Goal: Task Accomplishment & Management: Use online tool/utility

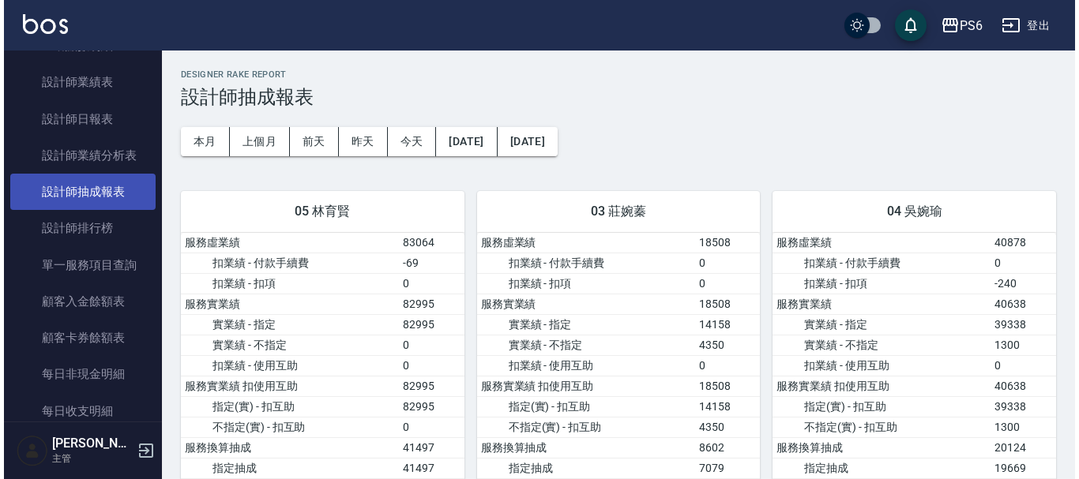
scroll to position [237, 0]
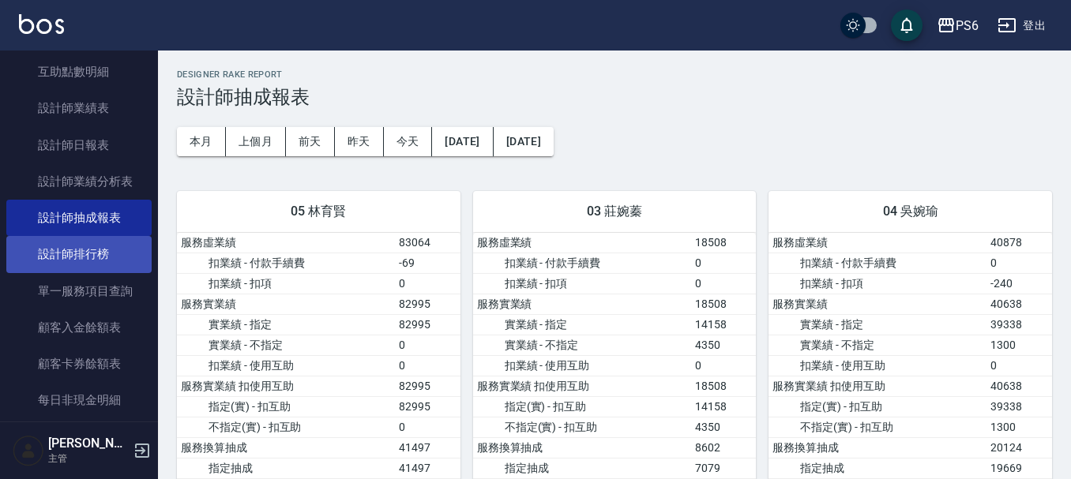
click at [114, 261] on link "設計師排行榜" at bounding box center [78, 254] width 145 height 36
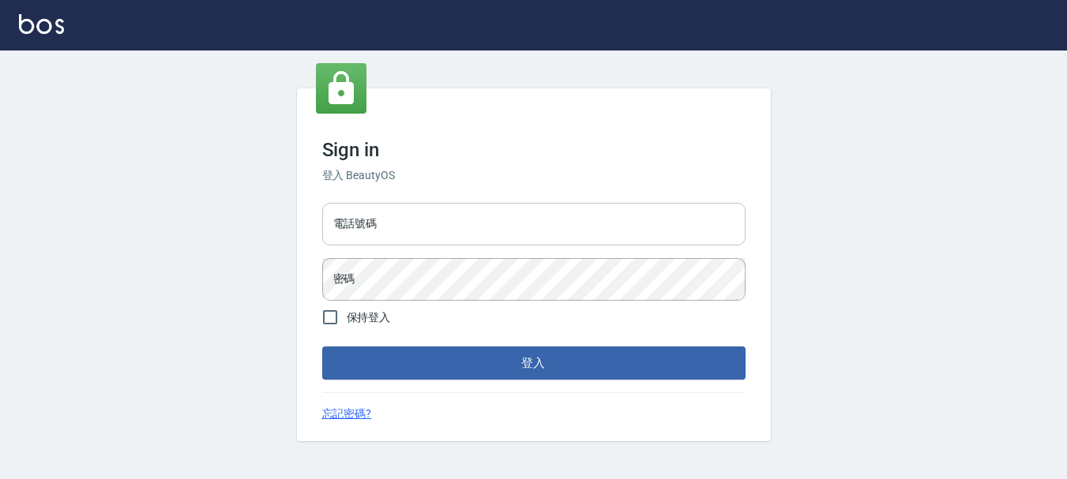
drag, startPoint x: 501, startPoint y: 216, endPoint x: 502, endPoint y: 232, distance: 16.6
click at [502, 216] on input "電話號碼" at bounding box center [533, 224] width 423 height 43
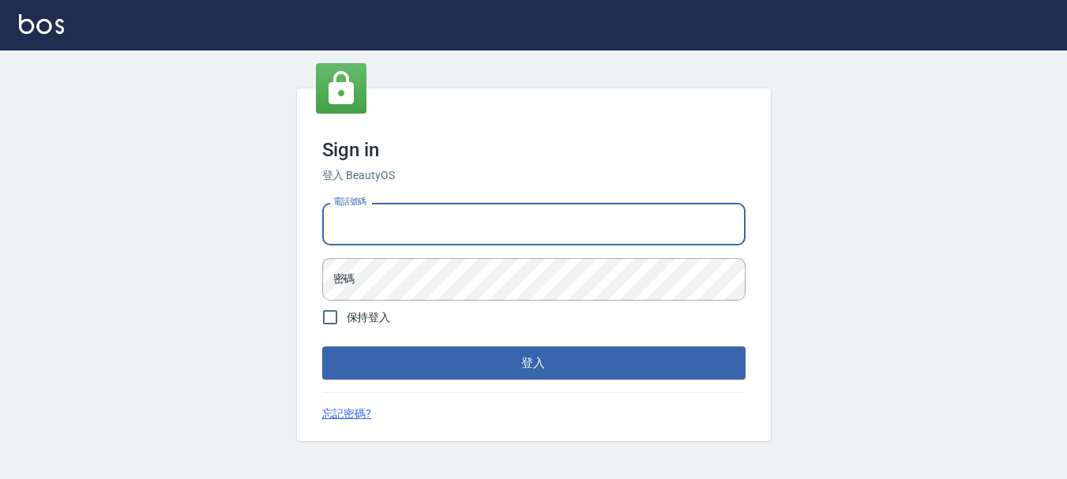
type input "0983811952"
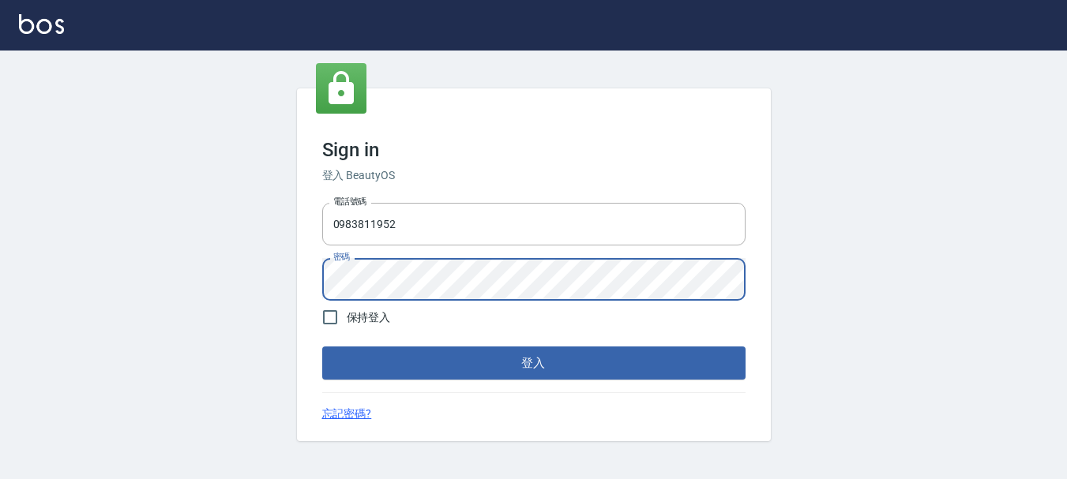
click at [322, 347] on button "登入" at bounding box center [533, 363] width 423 height 33
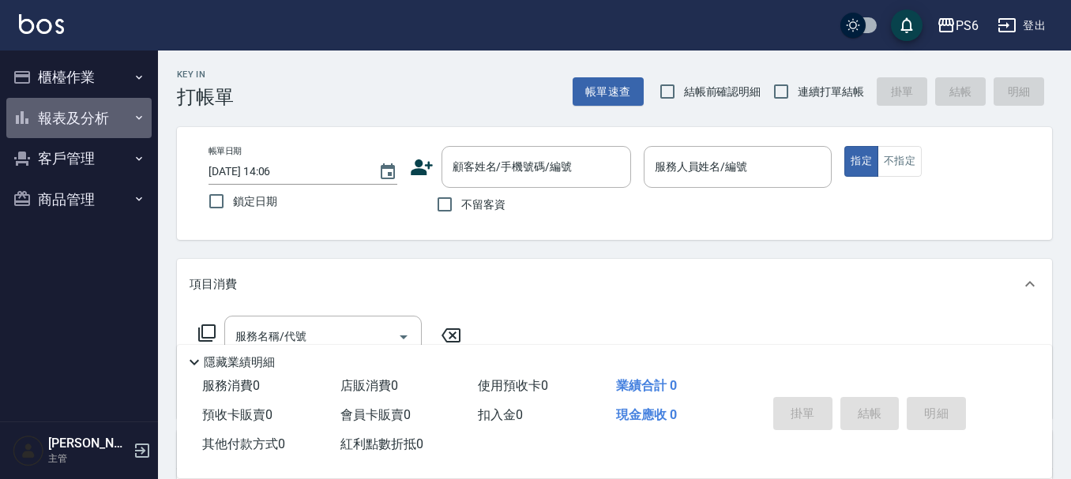
click at [109, 125] on button "報表及分析" at bounding box center [78, 118] width 145 height 41
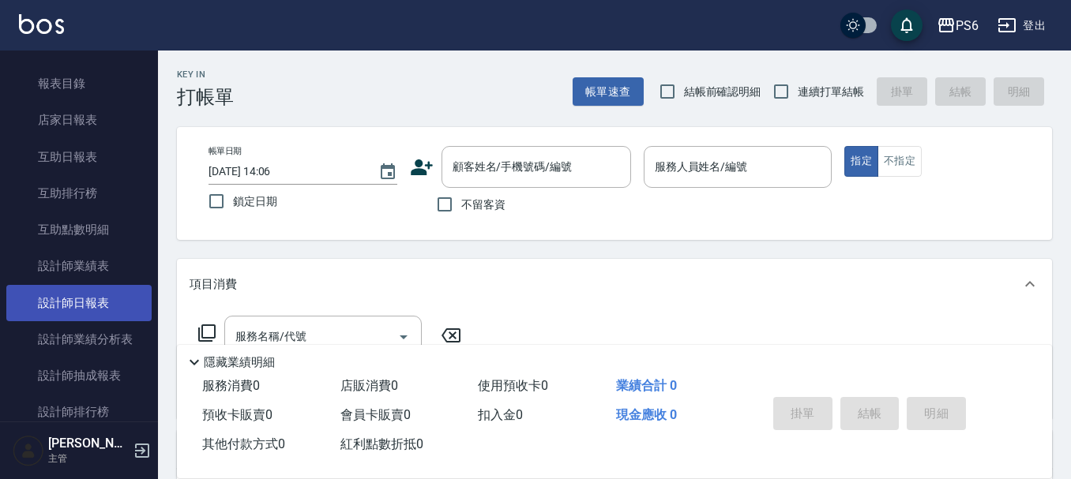
scroll to position [158, 0]
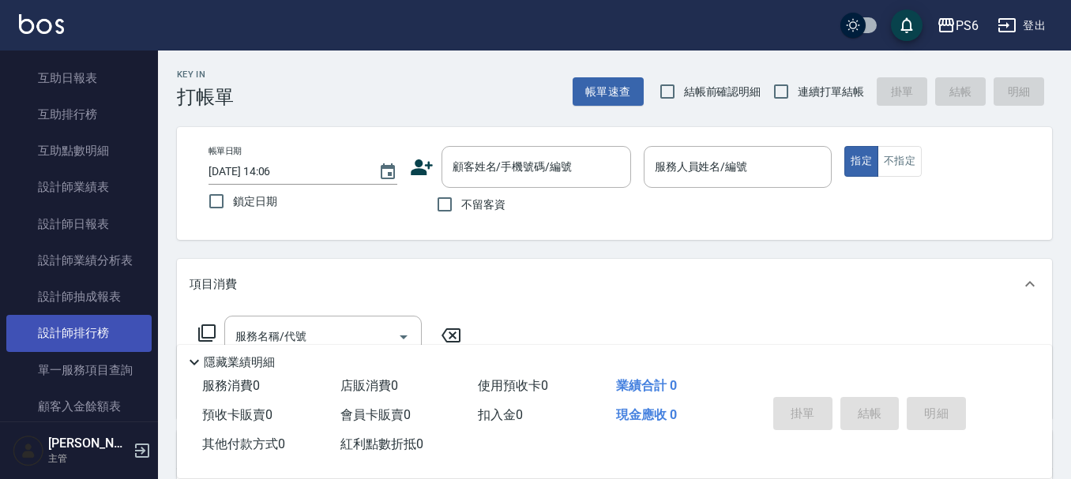
click at [105, 332] on link "設計師排行榜" at bounding box center [78, 333] width 145 height 36
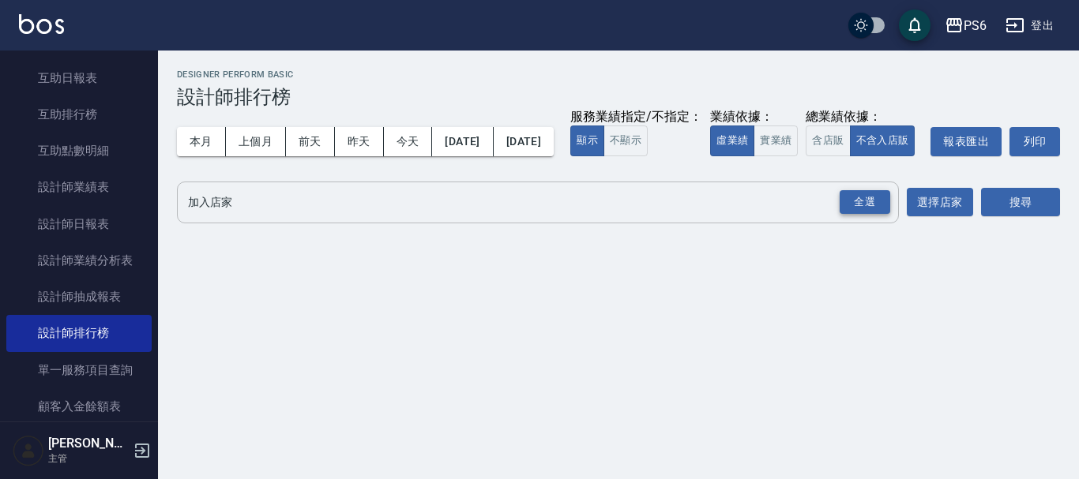
click at [860, 215] on div "全選" at bounding box center [864, 202] width 51 height 24
click at [1026, 218] on button "搜尋" at bounding box center [1020, 203] width 79 height 29
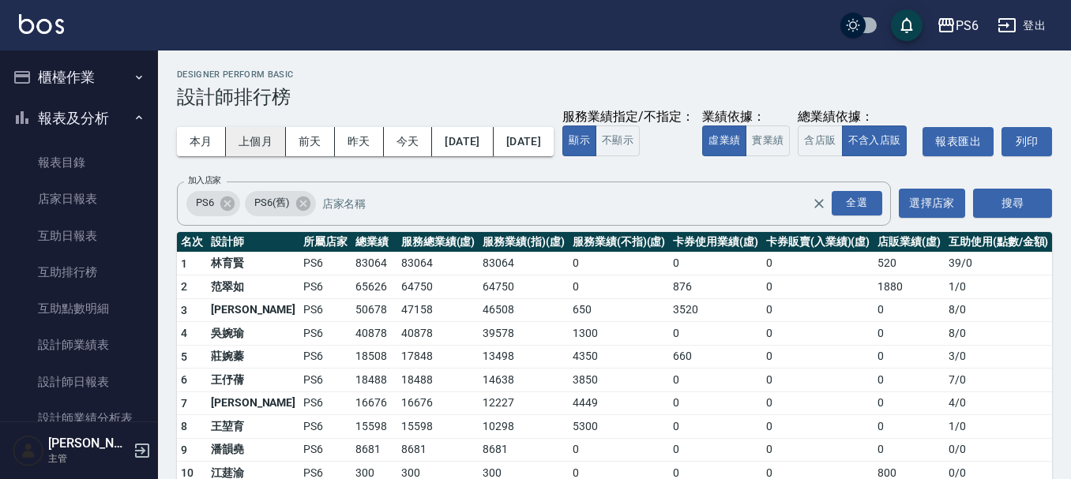
click at [273, 146] on button "上個月" at bounding box center [256, 141] width 60 height 29
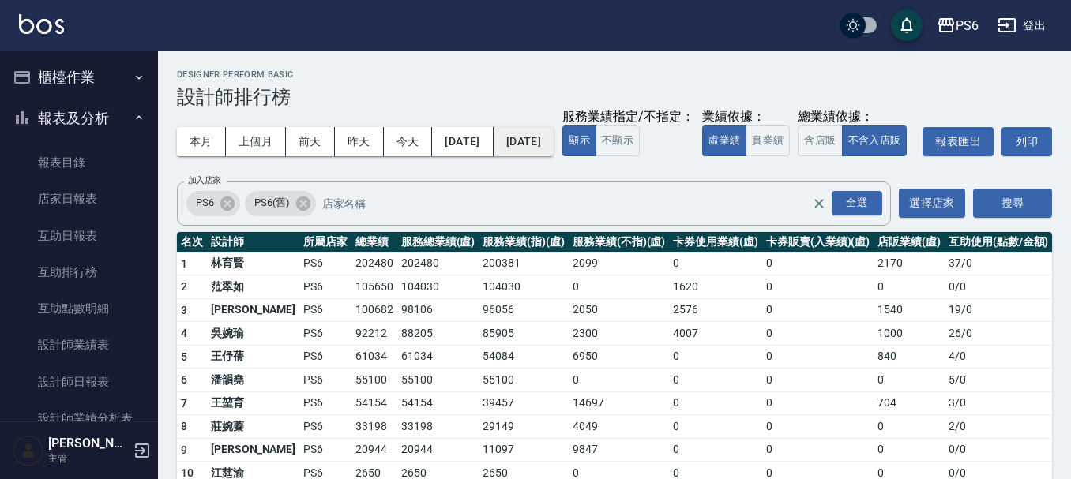
click at [553, 147] on button "[DATE]" at bounding box center [523, 141] width 60 height 29
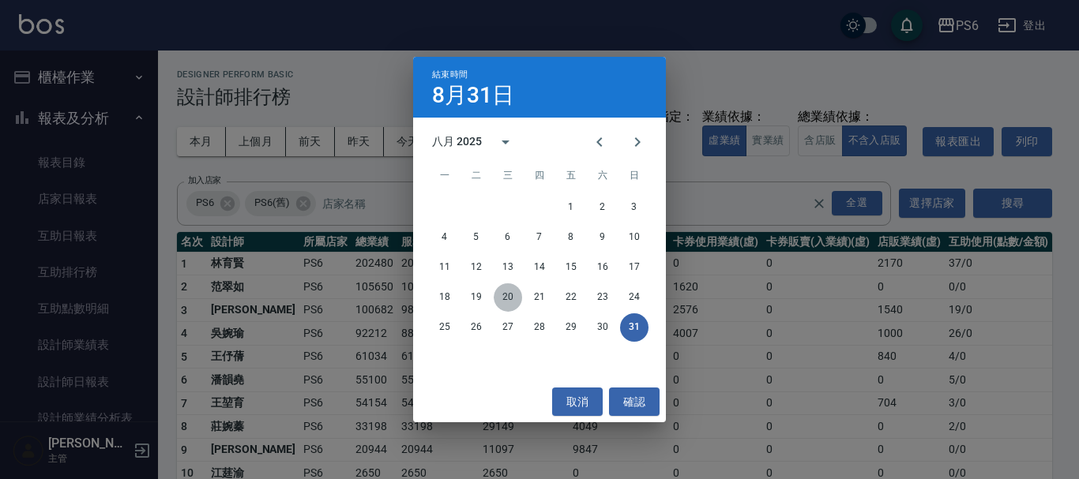
click at [511, 295] on button "20" at bounding box center [507, 297] width 28 height 28
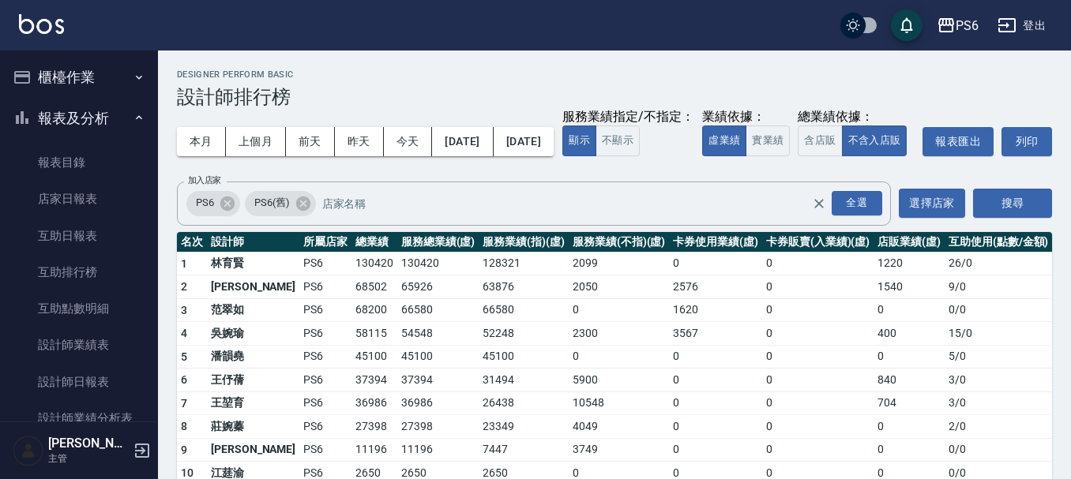
click at [96, 73] on button "櫃檯作業" at bounding box center [78, 77] width 145 height 41
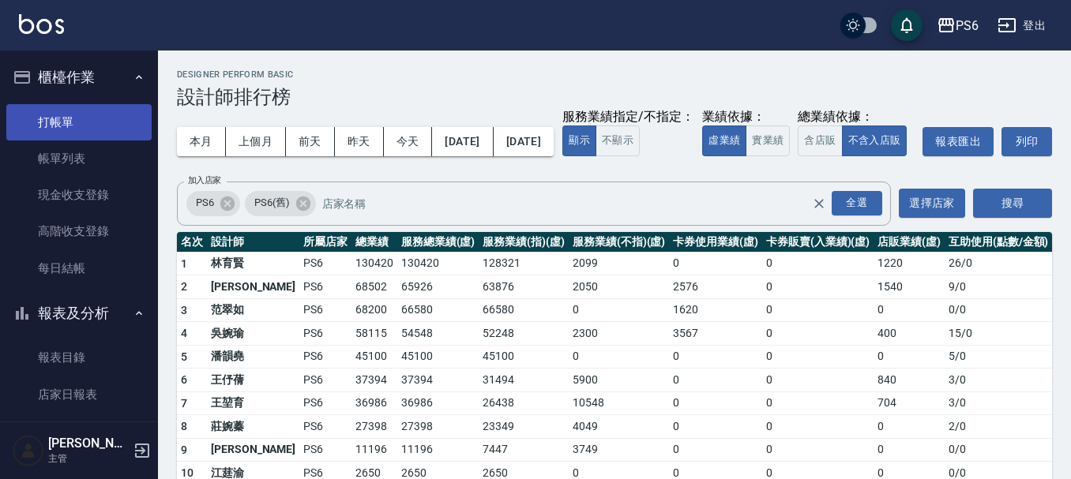
click at [95, 119] on link "打帳單" at bounding box center [78, 122] width 145 height 36
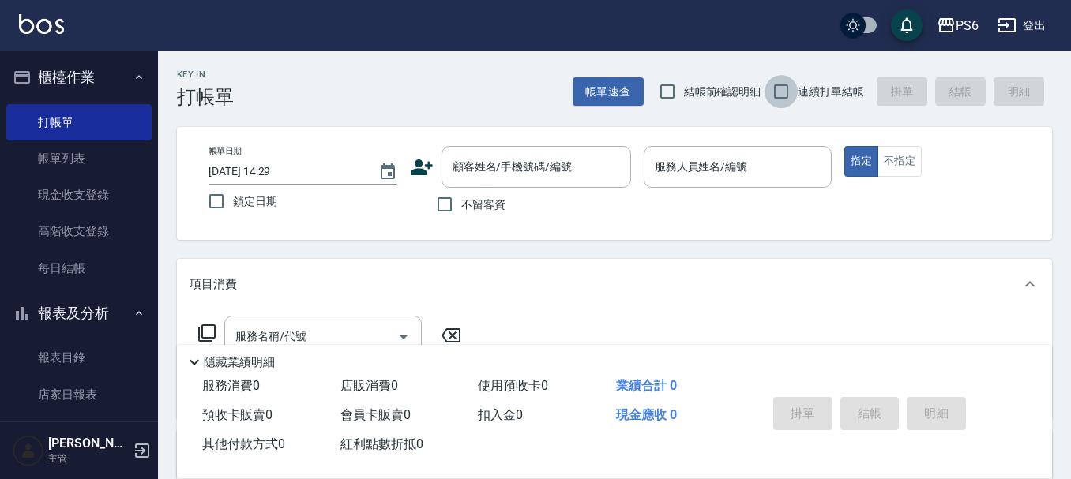
click at [778, 89] on input "連續打單結帳" at bounding box center [780, 91] width 33 height 33
checkbox input "true"
click at [460, 200] on input "不留客資" at bounding box center [444, 204] width 33 height 33
checkbox input "true"
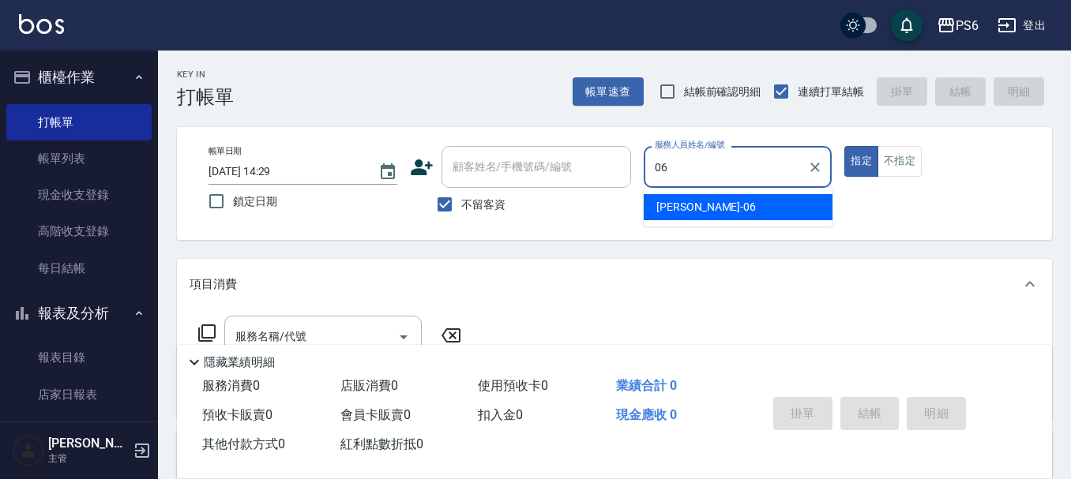
type input "06"
type button "true"
type input "[PERSON_NAME]-06"
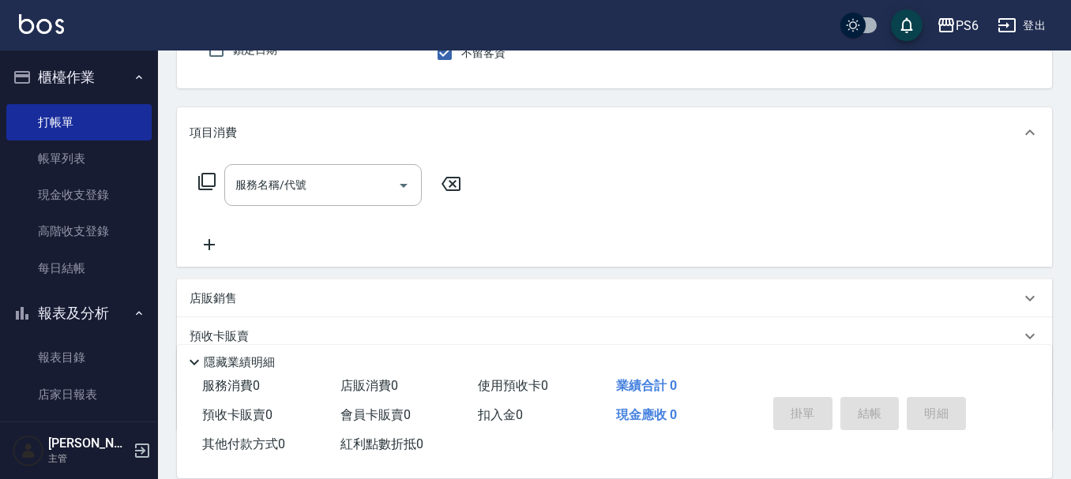
scroll to position [158, 0]
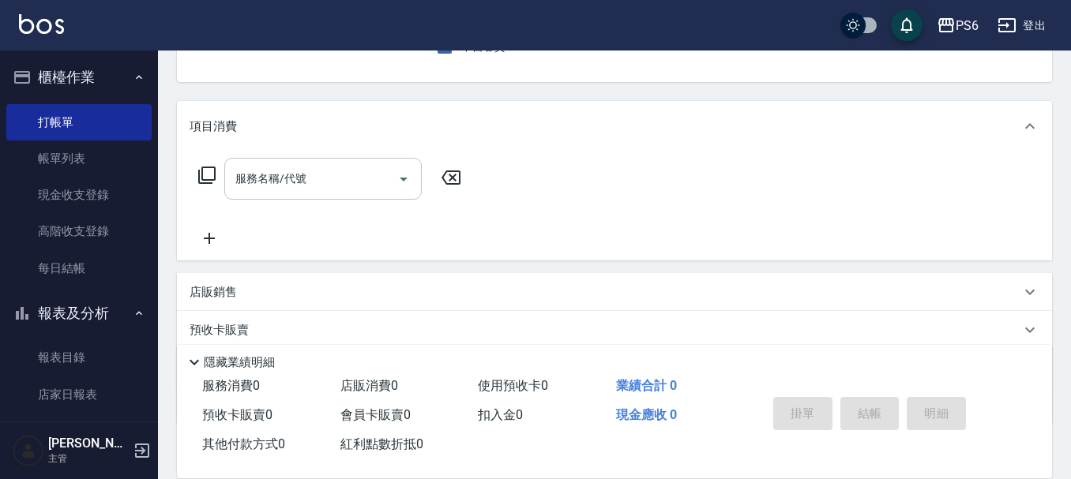
click at [340, 191] on input "服務名稱/代號" at bounding box center [310, 179] width 159 height 28
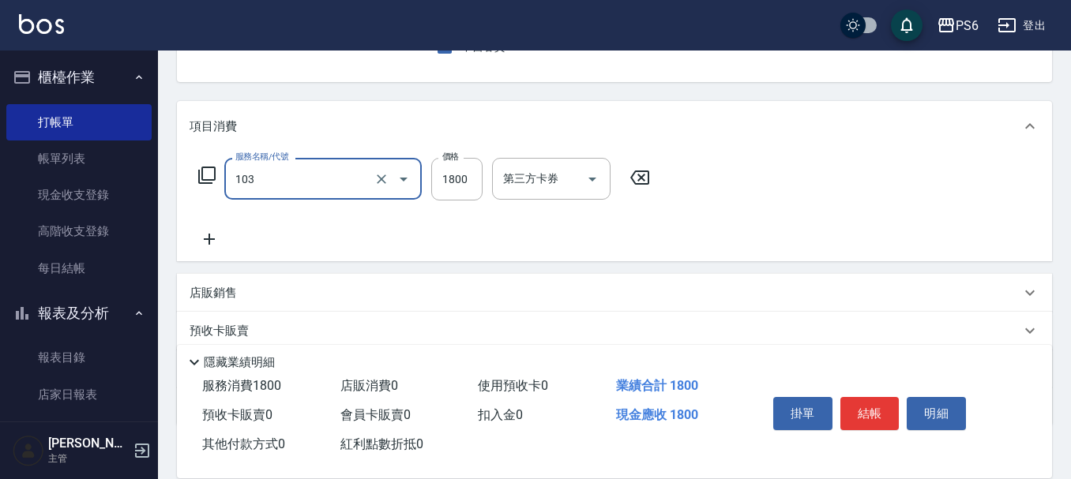
type input "草本頭皮(103)"
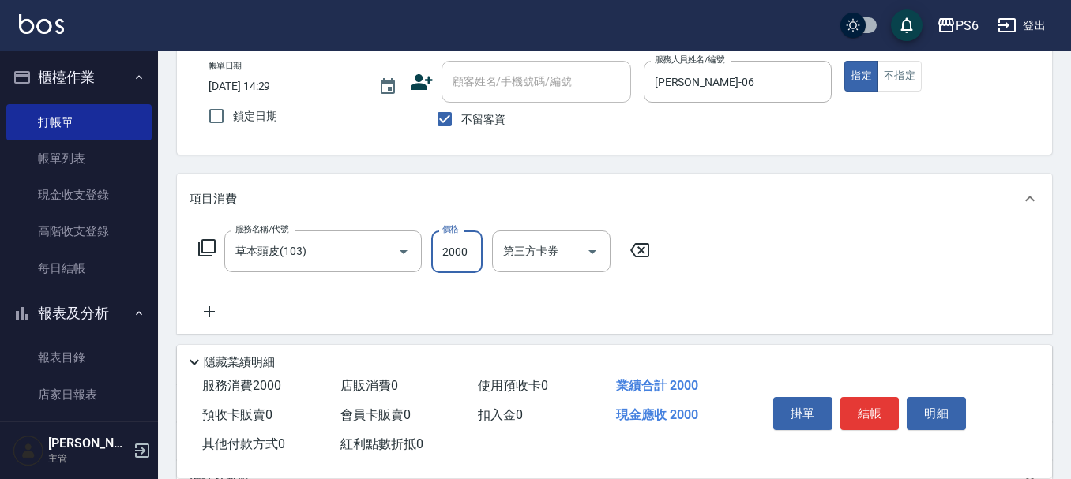
scroll to position [0, 0]
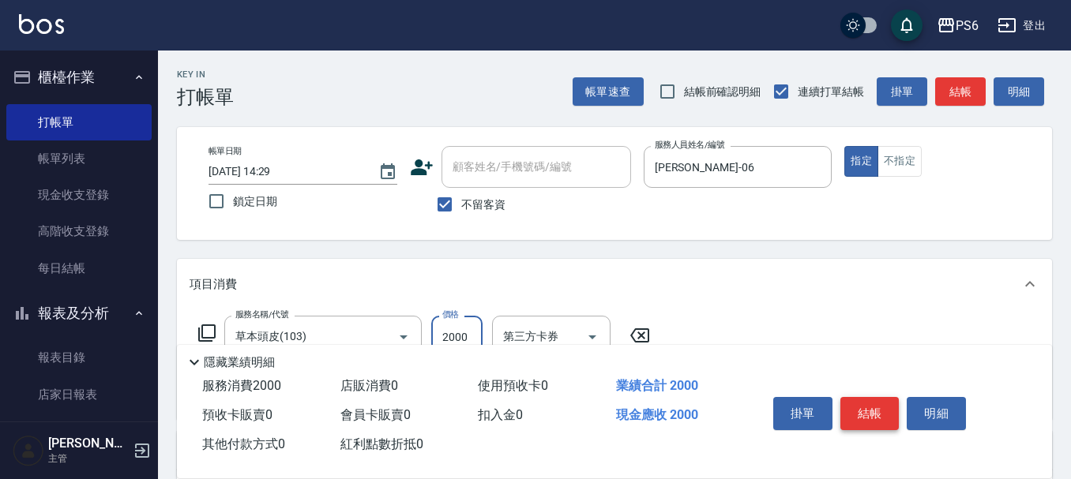
type input "2000"
click at [884, 405] on button "結帳" at bounding box center [869, 413] width 59 height 33
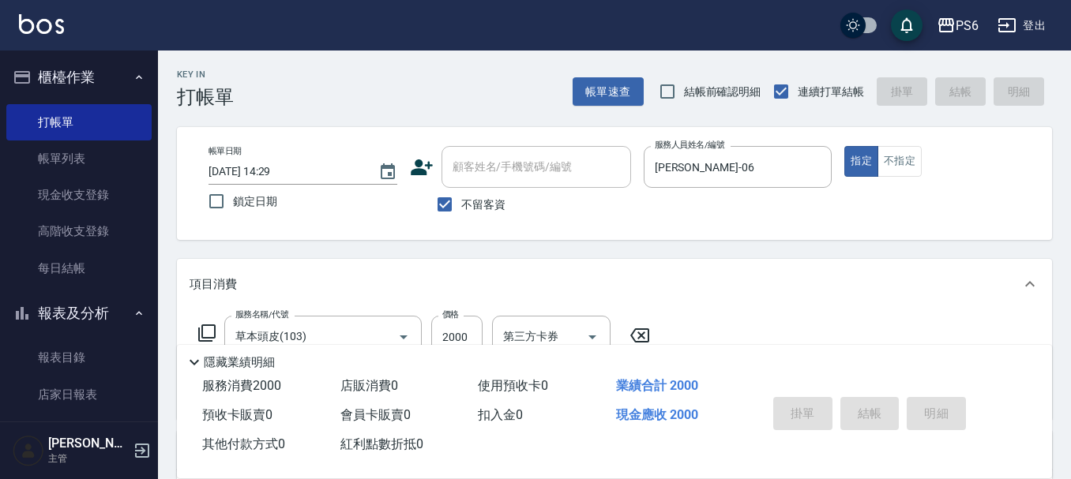
type input "[DATE] 14:30"
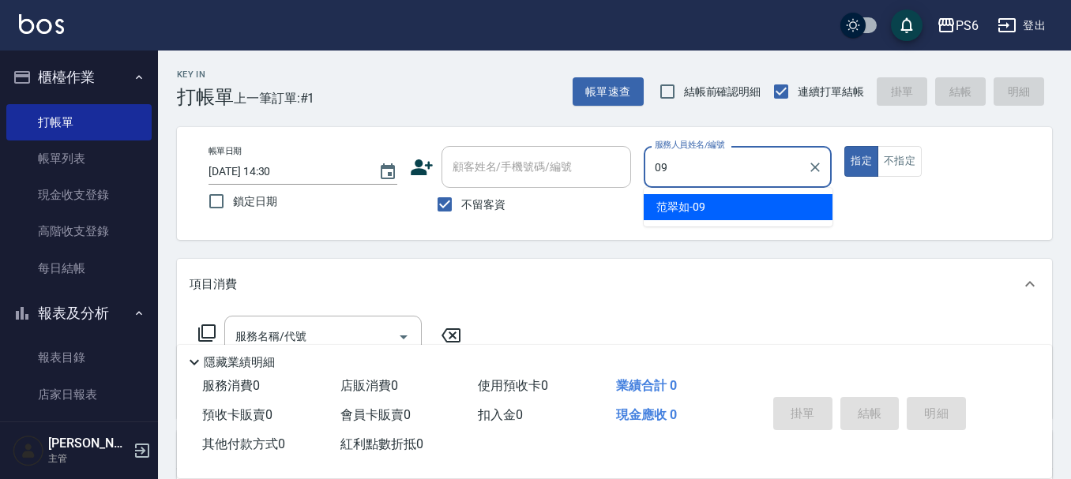
type input "[PERSON_NAME]-09"
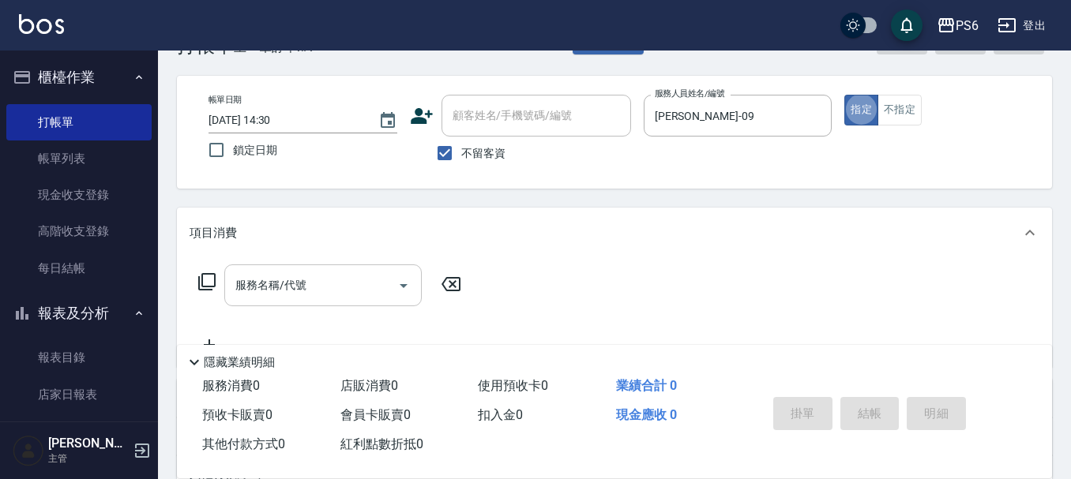
scroll to position [79, 0]
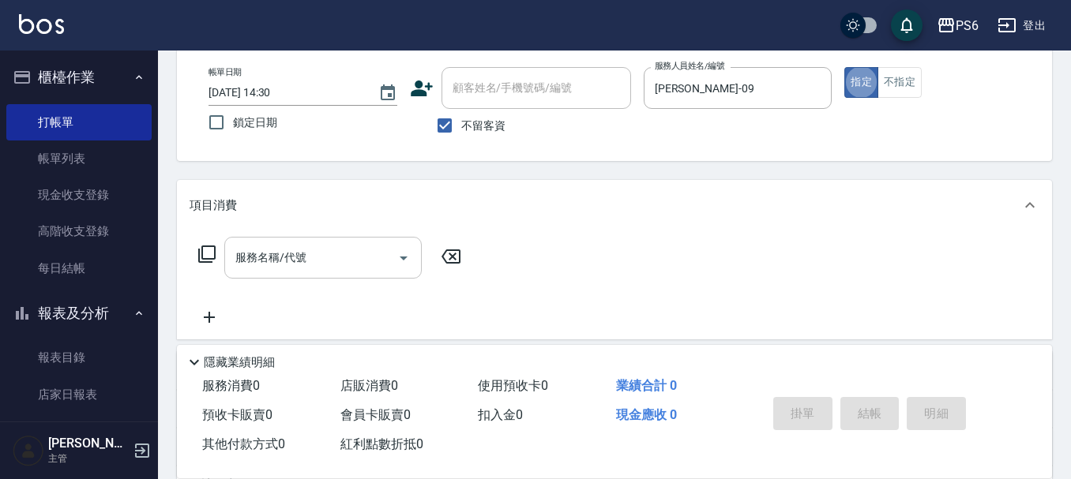
click at [369, 261] on input "服務名稱/代號" at bounding box center [310, 258] width 159 height 28
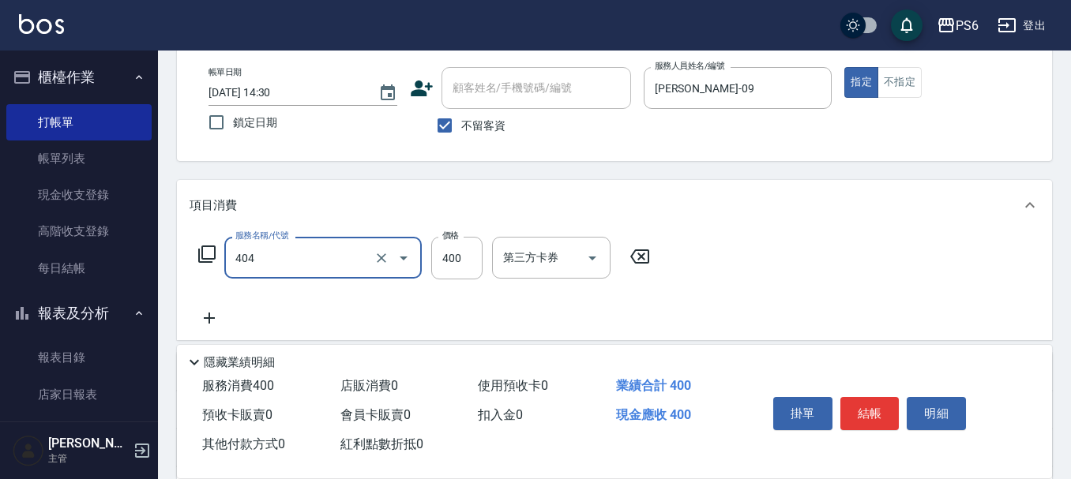
type input "B級剪髮(404)"
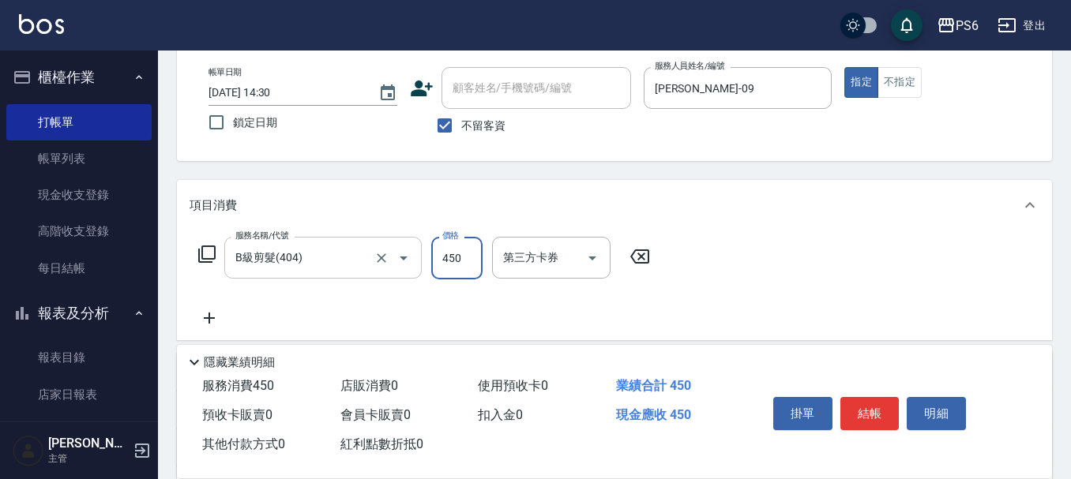
type input "450"
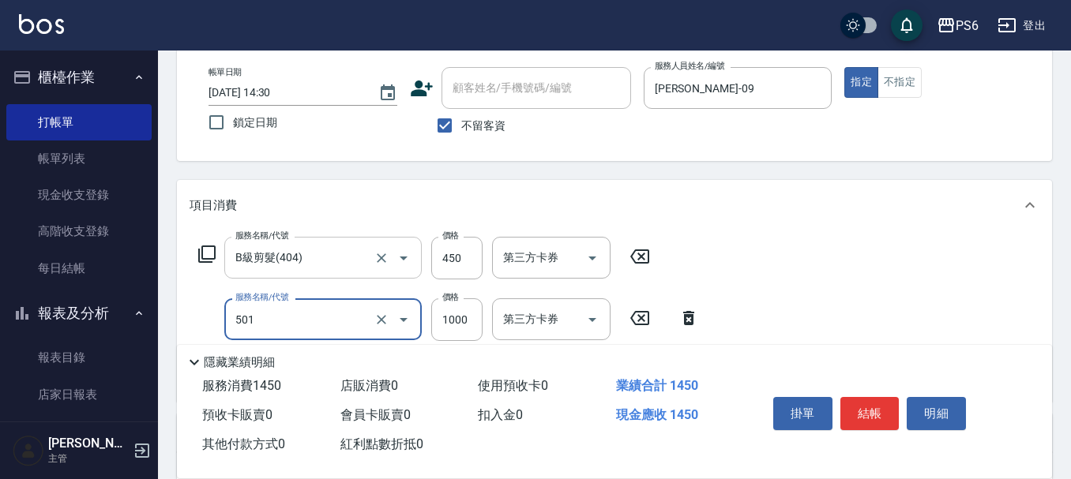
type input "局部染髮(501)"
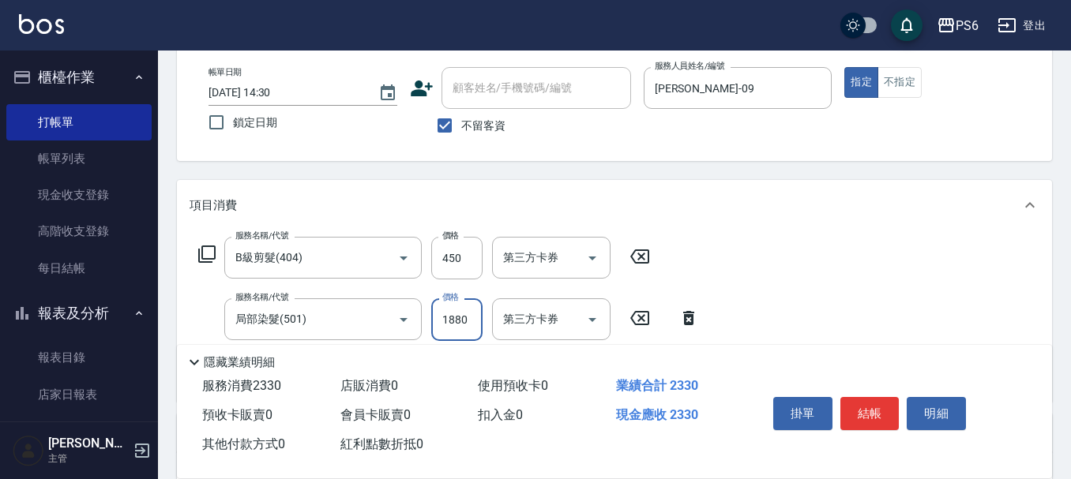
drag, startPoint x: 471, startPoint y: 314, endPoint x: 454, endPoint y: 321, distance: 18.8
click at [454, 321] on input "1880" at bounding box center [456, 319] width 51 height 43
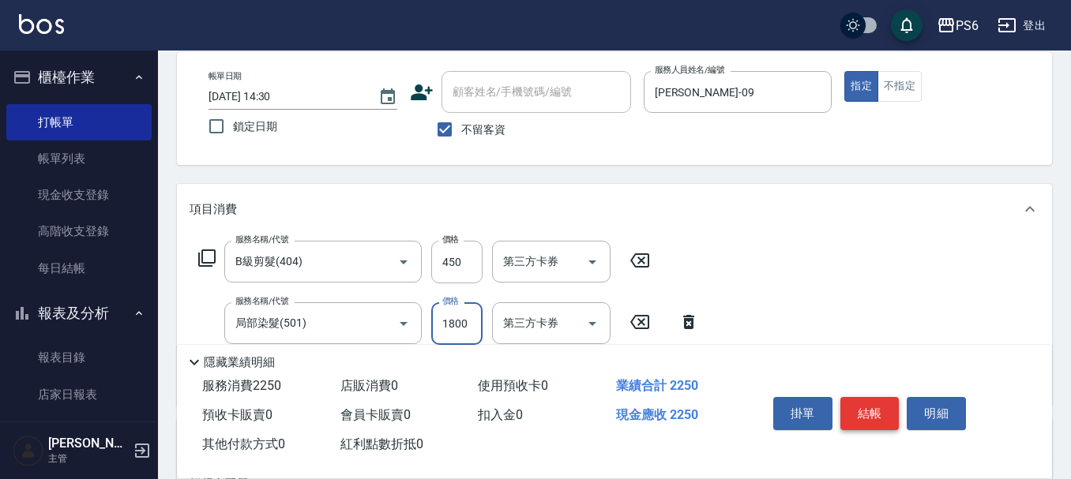
scroll to position [0, 0]
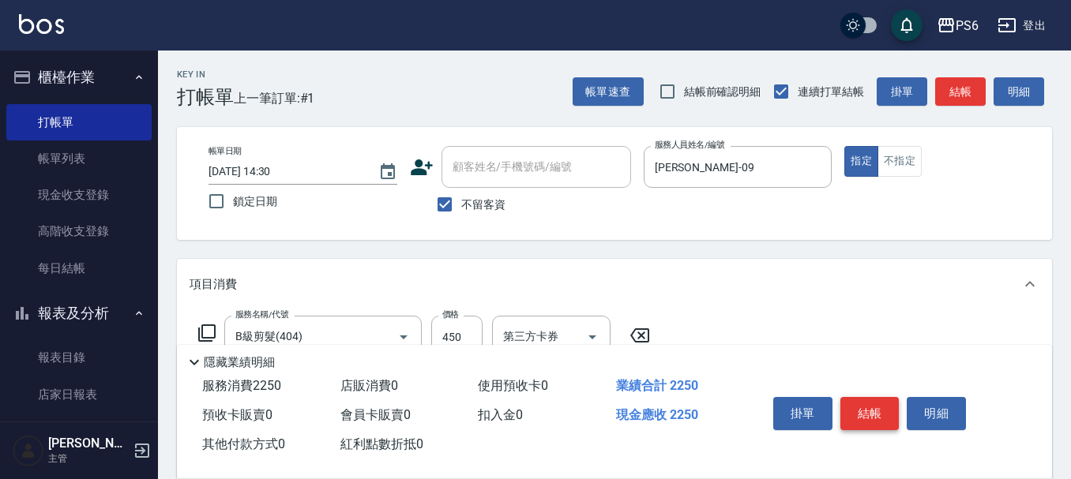
type input "1800"
click at [875, 404] on button "結帳" at bounding box center [869, 413] width 59 height 33
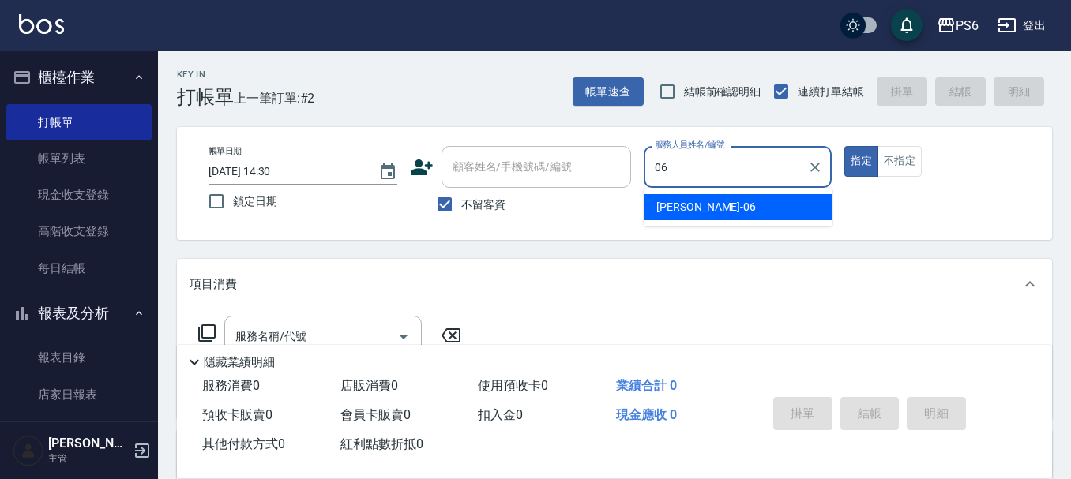
type input "[PERSON_NAME]-06"
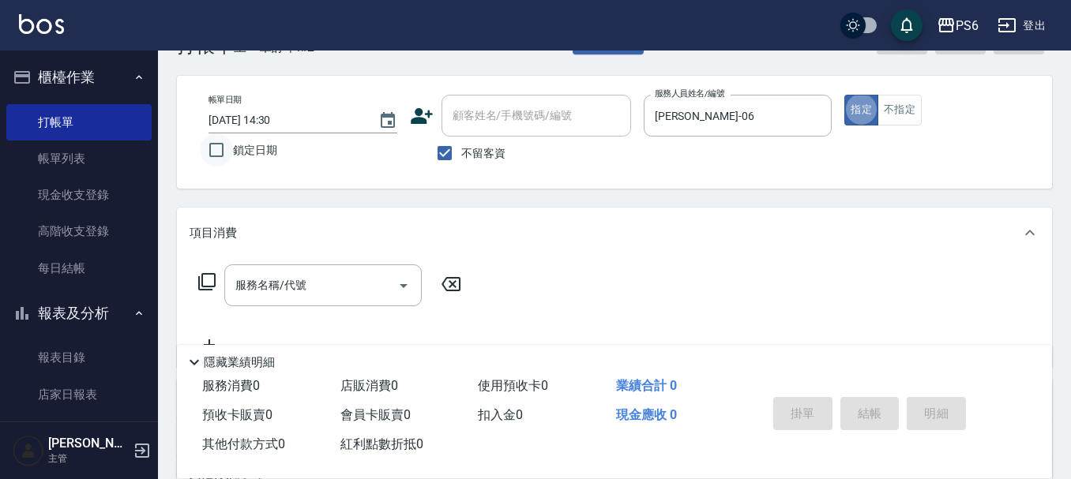
scroll to position [79, 0]
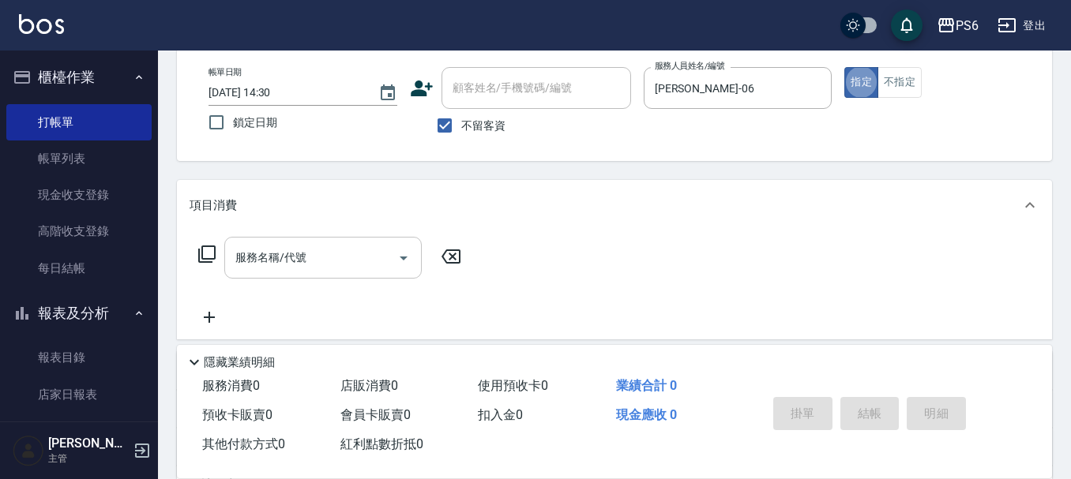
click at [309, 244] on input "服務名稱/代號" at bounding box center [310, 258] width 159 height 28
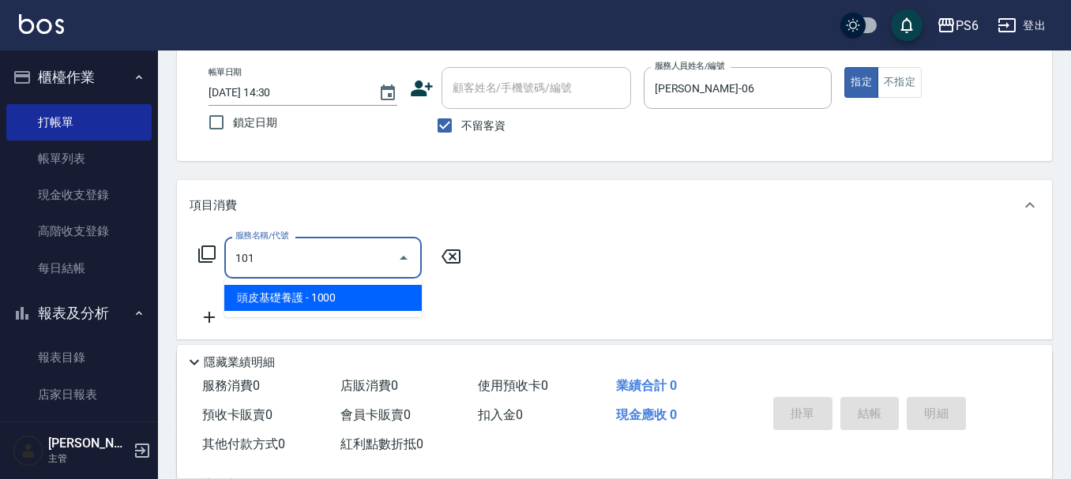
type input "頭皮基礎養護(101)"
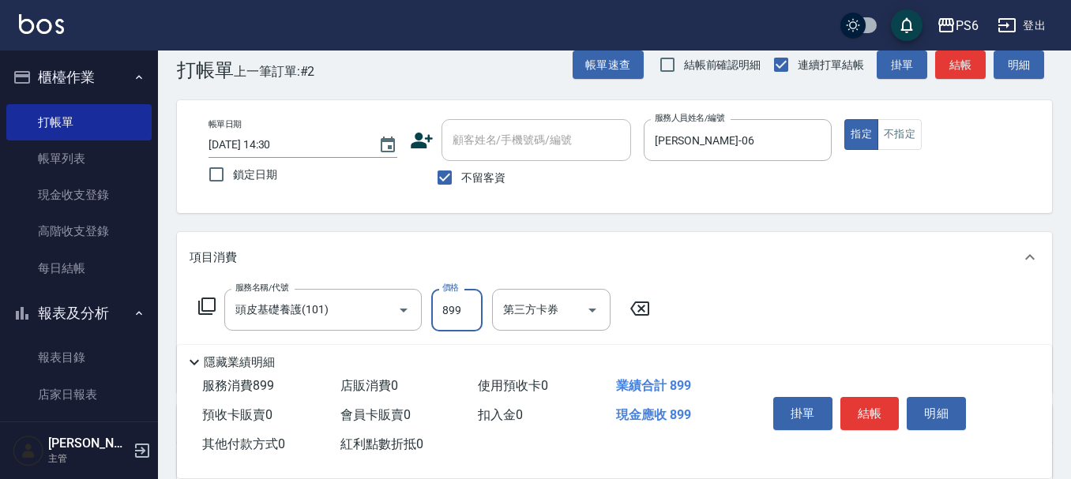
scroll to position [0, 0]
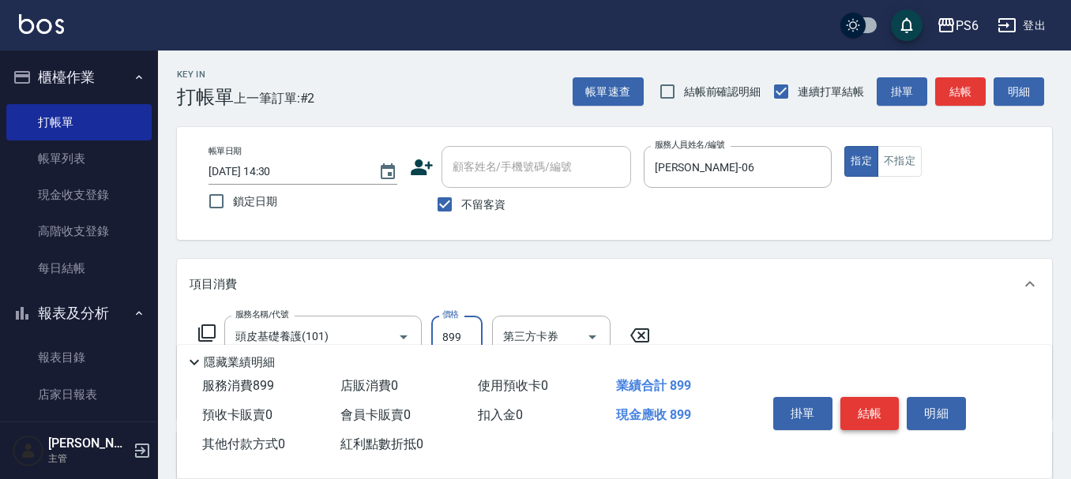
type input "899"
click at [883, 411] on button "結帳" at bounding box center [869, 413] width 59 height 33
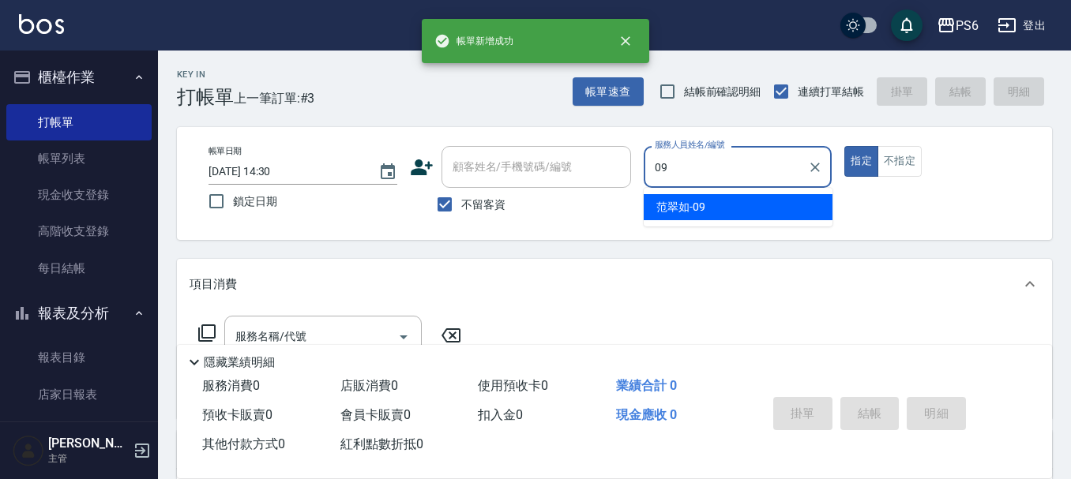
type input "[PERSON_NAME]-09"
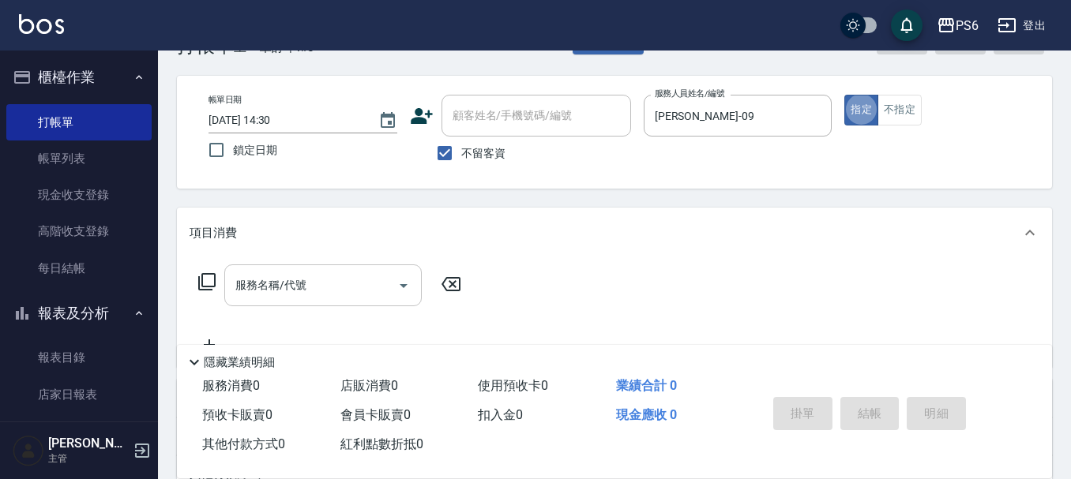
scroll to position [79, 0]
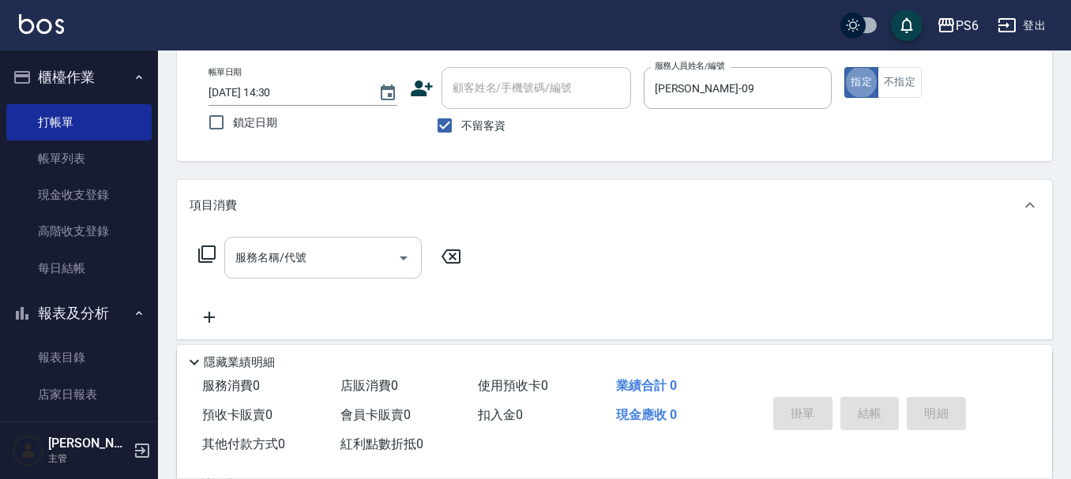
click at [365, 259] on input "服務名稱/代號" at bounding box center [310, 258] width 159 height 28
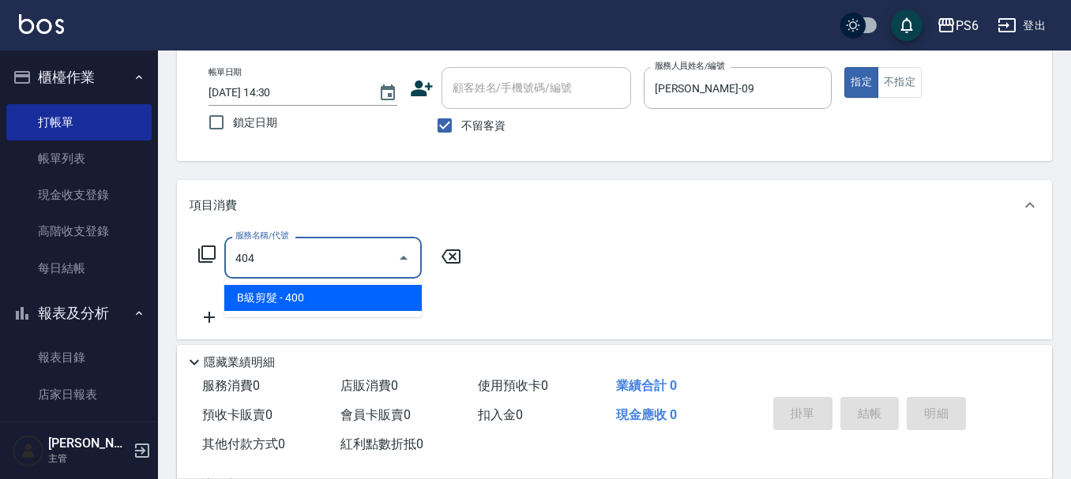
type input "B級剪髮(404)"
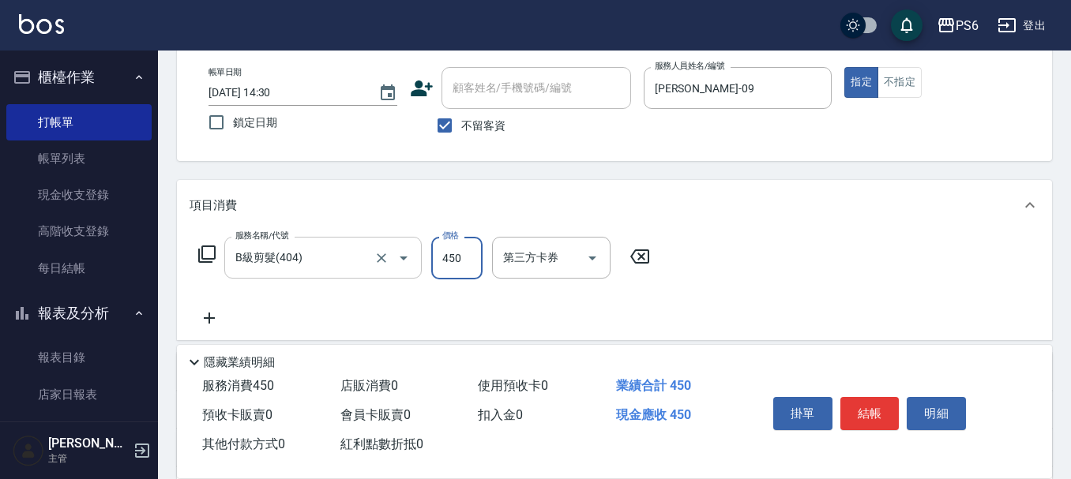
type input "450"
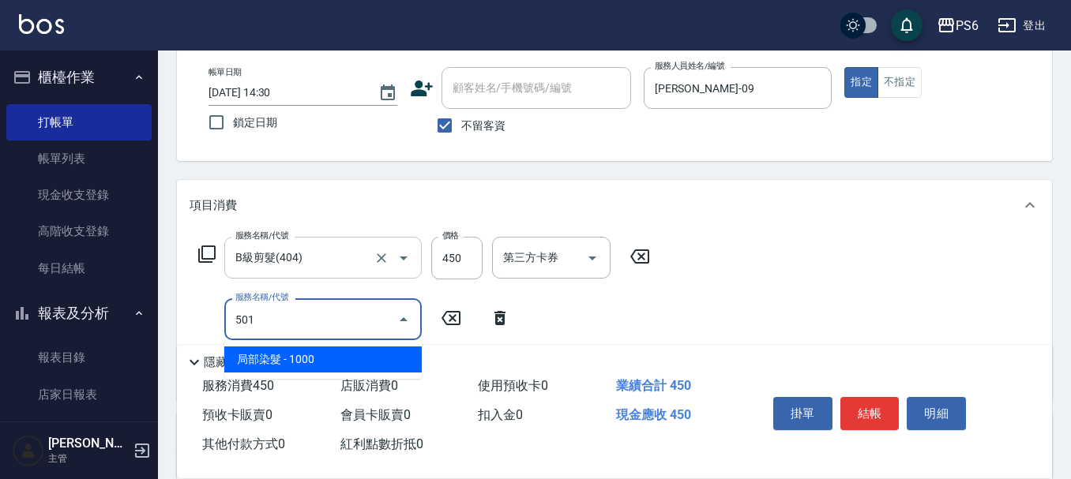
type input "局部染髮(501)"
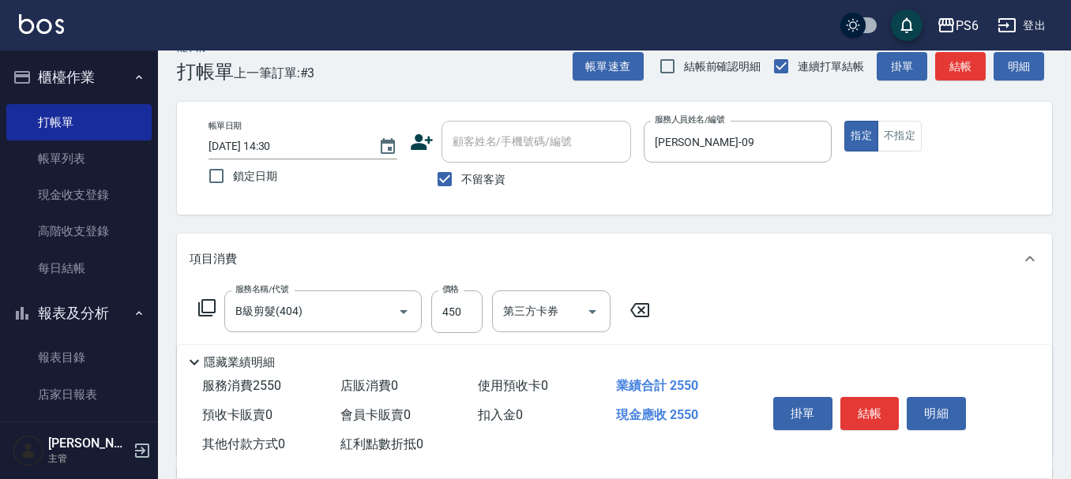
scroll to position [0, 0]
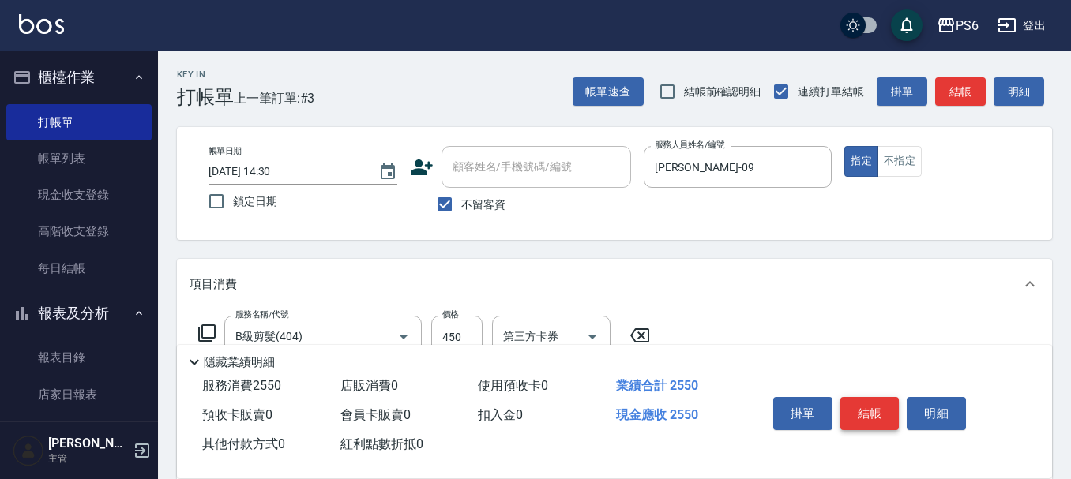
type input "2100"
drag, startPoint x: 869, startPoint y: 397, endPoint x: 726, endPoint y: 253, distance: 203.2
click at [869, 397] on button "結帳" at bounding box center [869, 413] width 59 height 33
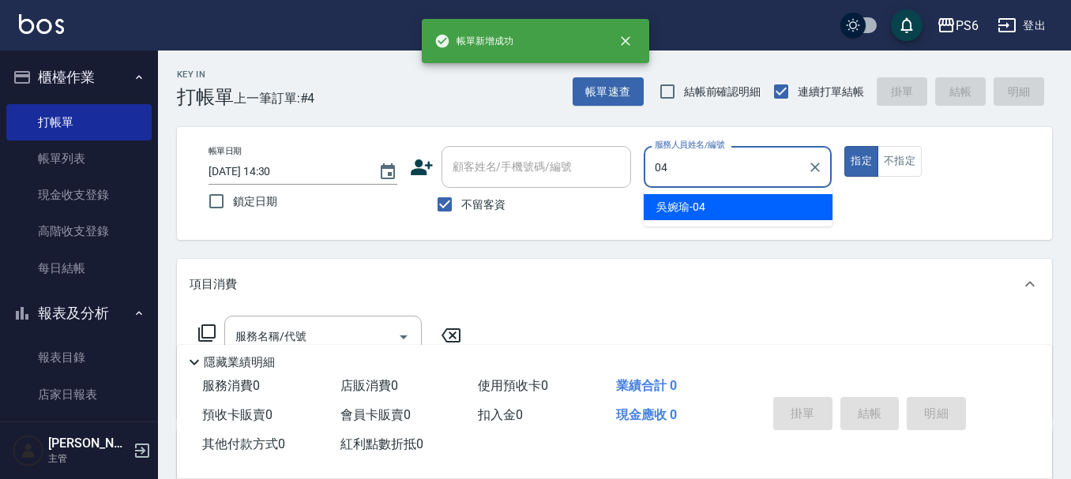
type input "[PERSON_NAME]-04"
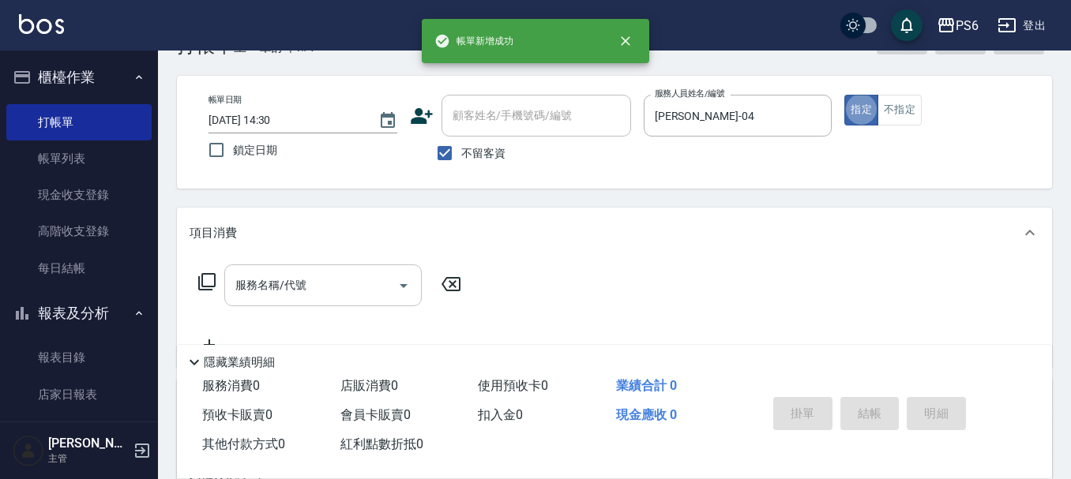
scroll to position [79, 0]
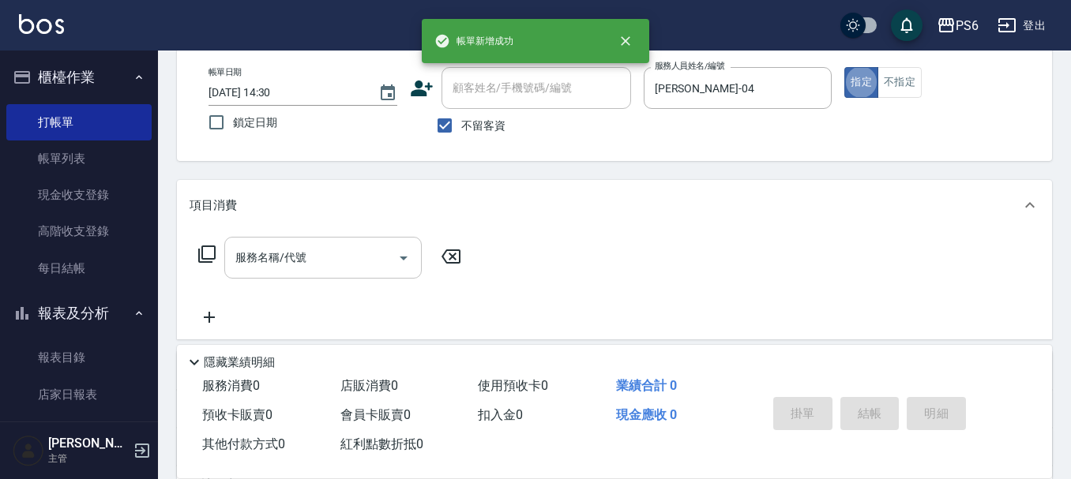
click at [295, 244] on div "服務名稱/代號 服務名稱/代號" at bounding box center [322, 258] width 197 height 42
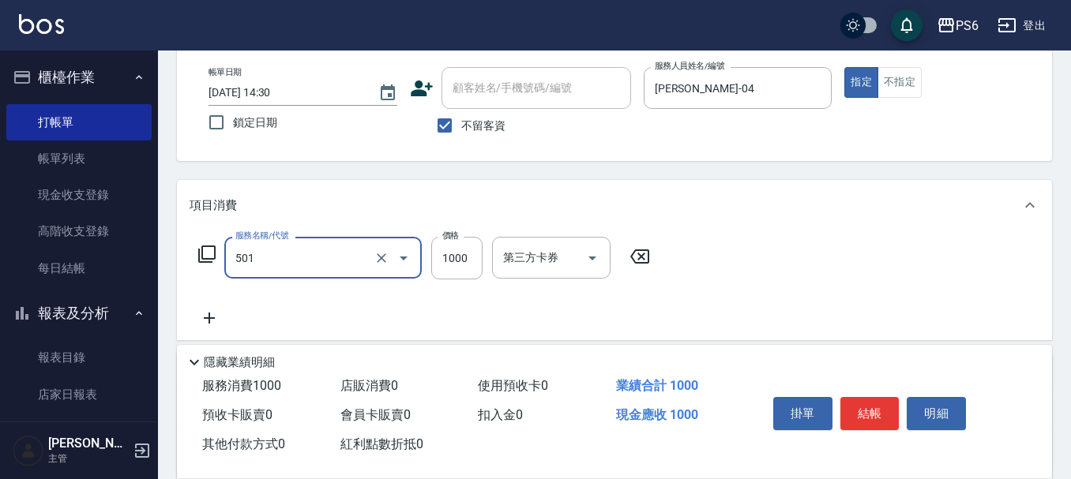
type input "局部染髮(501)"
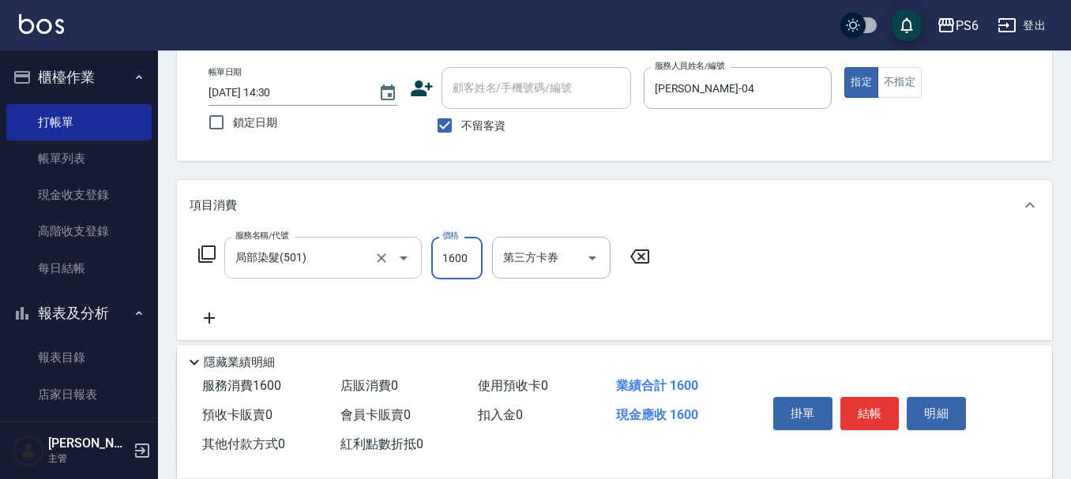
type input "1600"
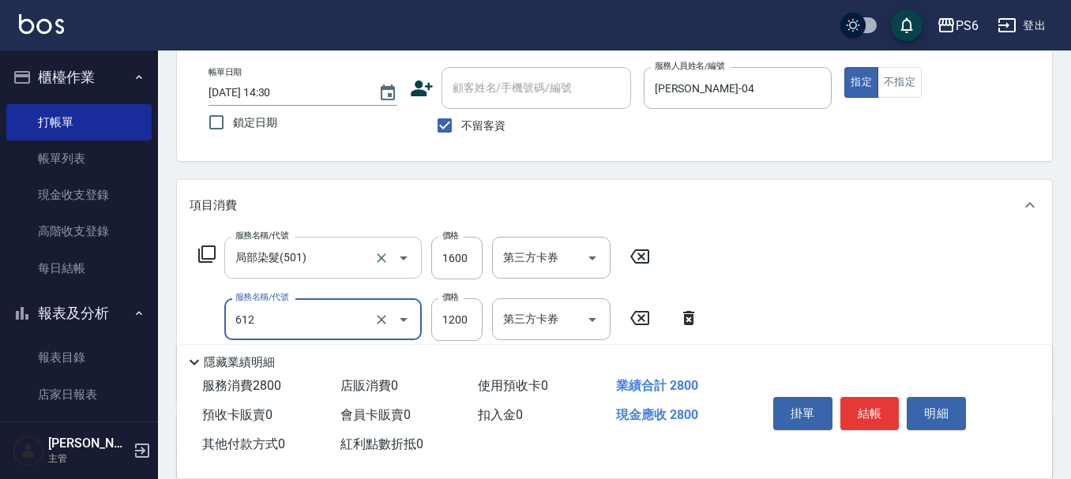
type input "二劑式護髮(M)(612)"
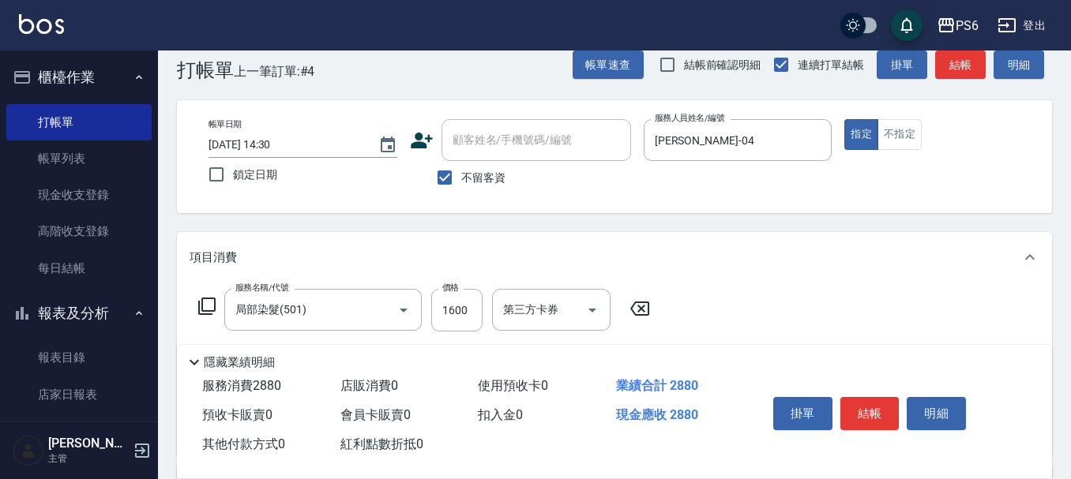
scroll to position [0, 0]
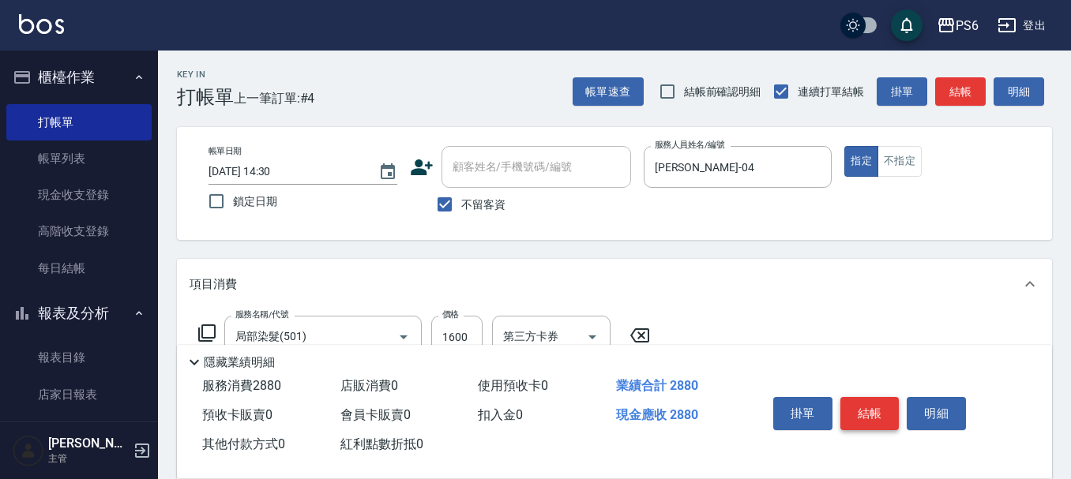
type input "1280"
click at [891, 398] on button "結帳" at bounding box center [869, 413] width 59 height 33
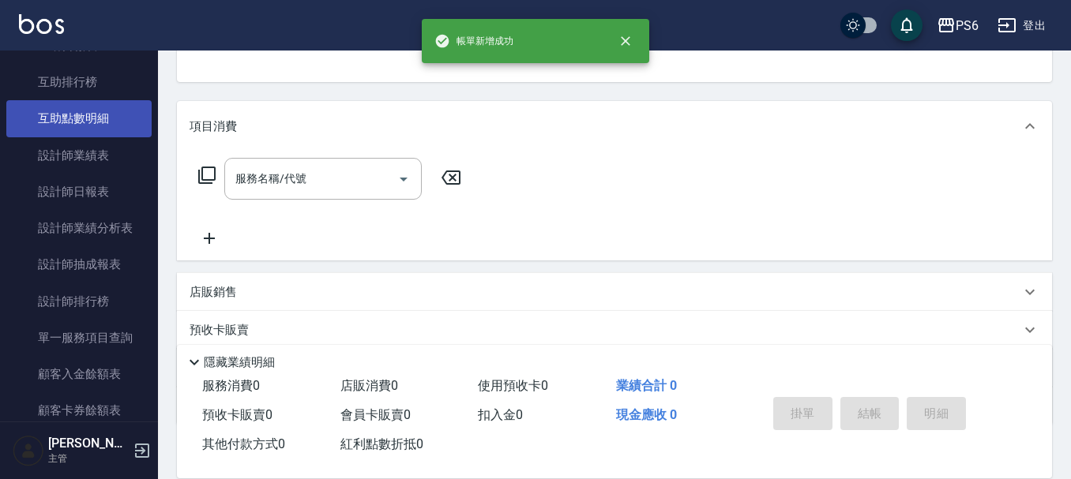
scroll to position [395, 0]
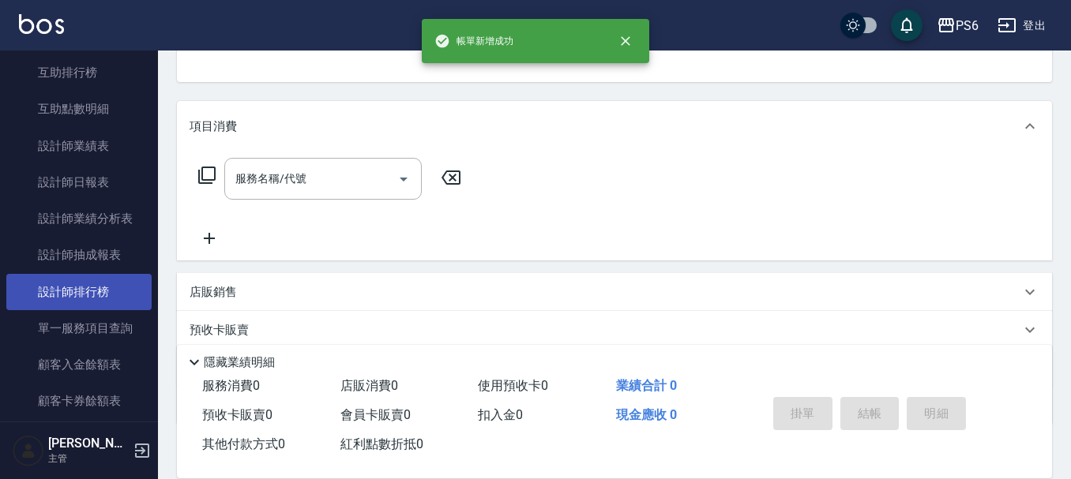
click at [110, 293] on link "設計師排行榜" at bounding box center [78, 292] width 145 height 36
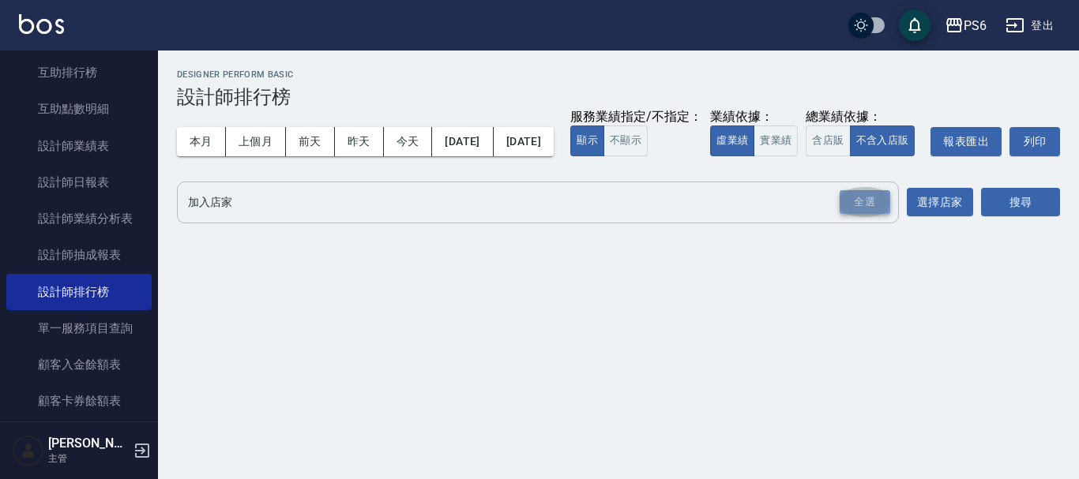
drag, startPoint x: 857, startPoint y: 235, endPoint x: 1027, endPoint y: 251, distance: 170.5
click at [861, 215] on div "全選" at bounding box center [864, 202] width 51 height 24
click at [1028, 218] on button "搜尋" at bounding box center [1020, 203] width 79 height 29
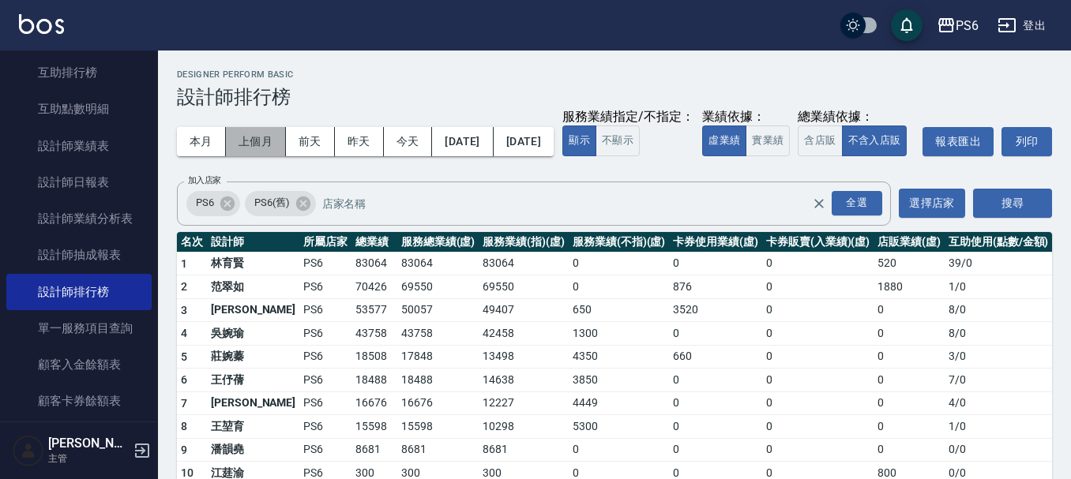
click at [267, 136] on button "上個月" at bounding box center [256, 141] width 60 height 29
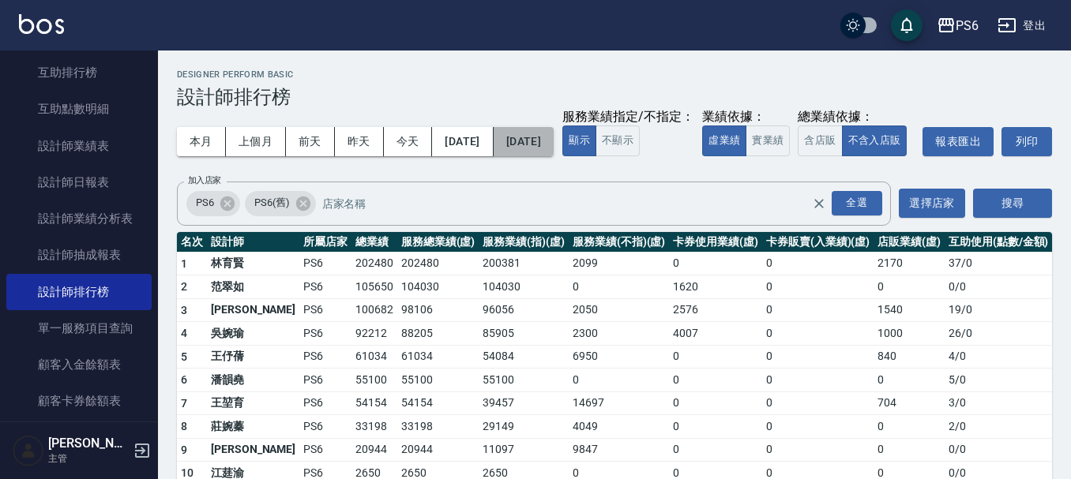
click at [553, 146] on button "[DATE]" at bounding box center [523, 141] width 60 height 29
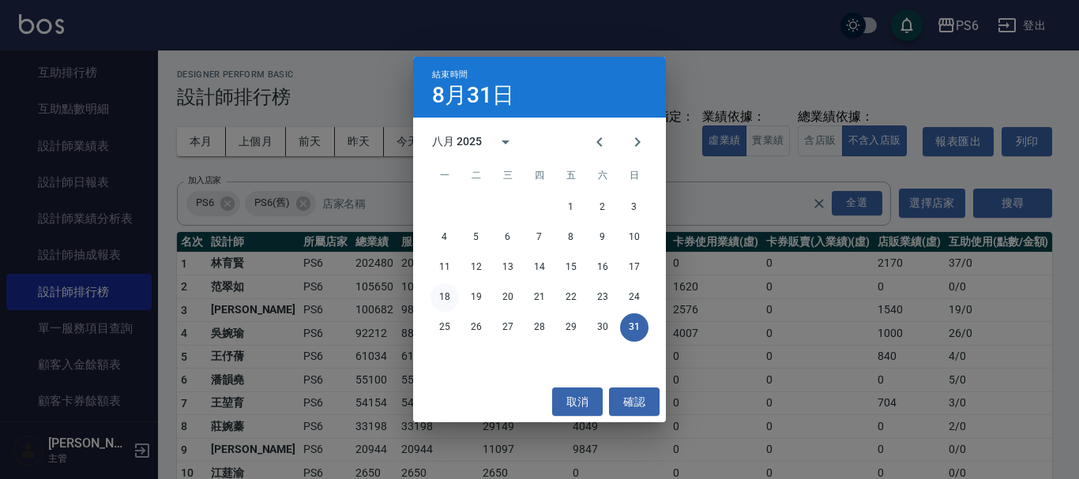
click at [448, 295] on button "18" at bounding box center [444, 297] width 28 height 28
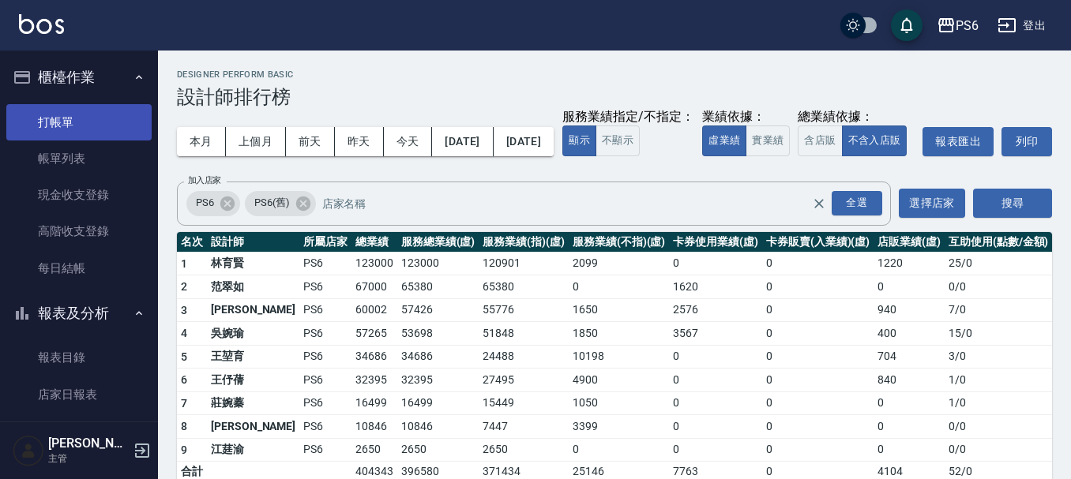
click at [41, 111] on link "打帳單" at bounding box center [78, 122] width 145 height 36
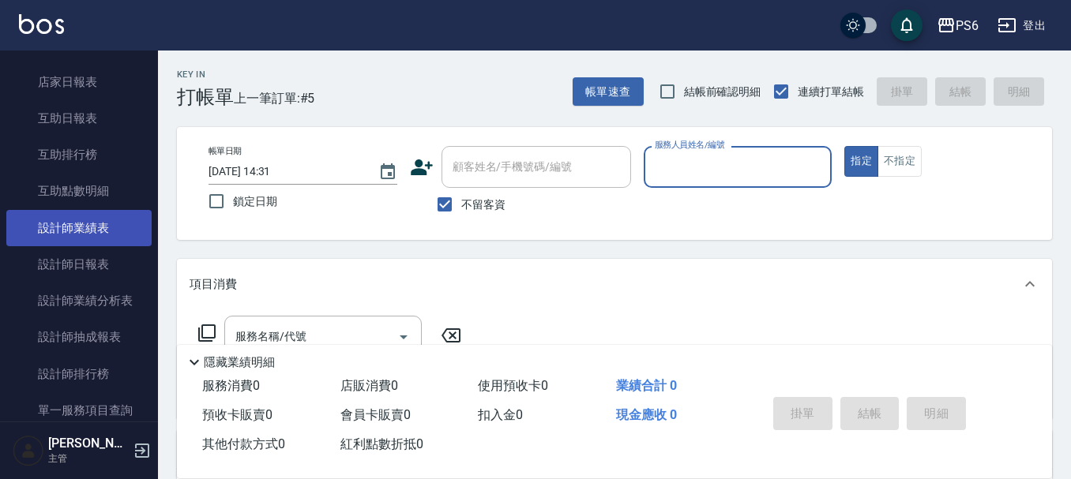
scroll to position [316, 0]
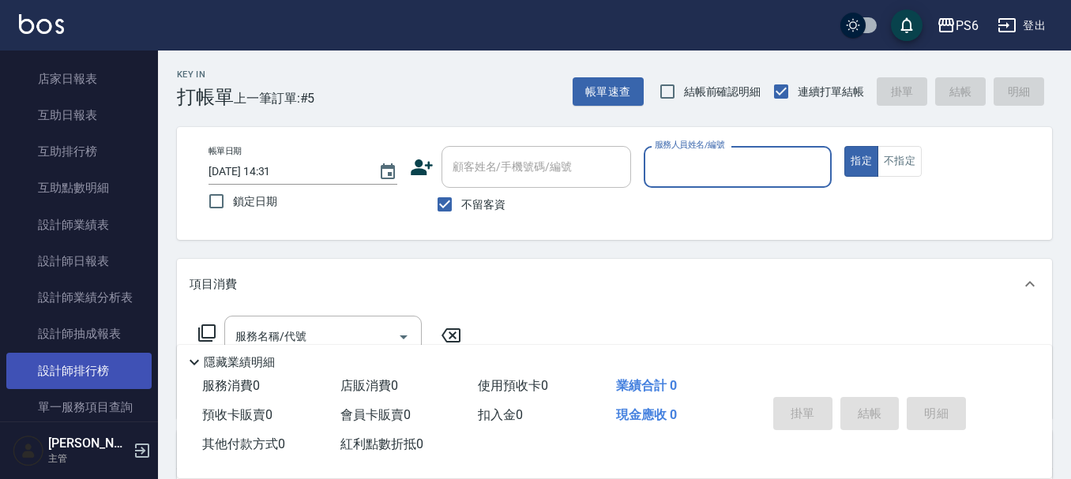
click at [84, 374] on link "設計師排行榜" at bounding box center [78, 371] width 145 height 36
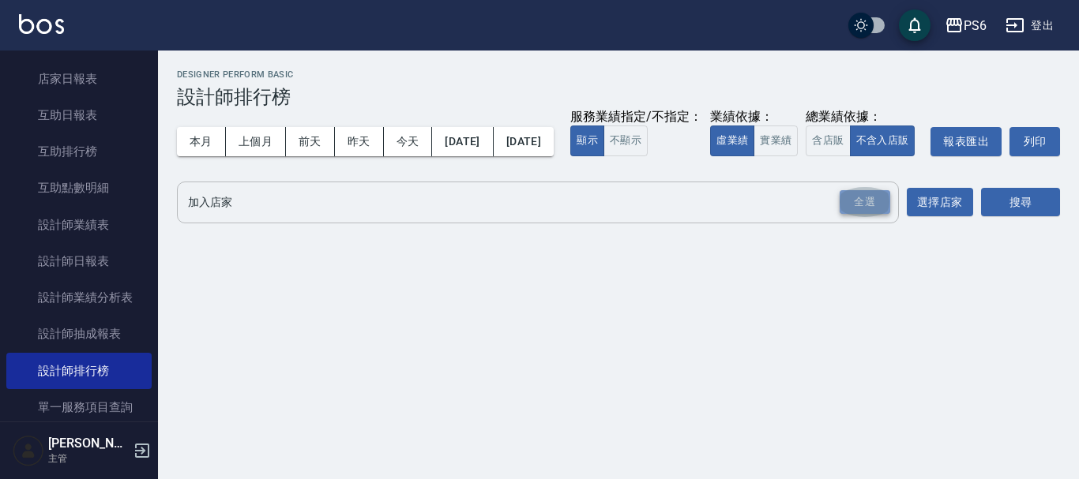
click at [850, 215] on div "全選" at bounding box center [864, 202] width 51 height 24
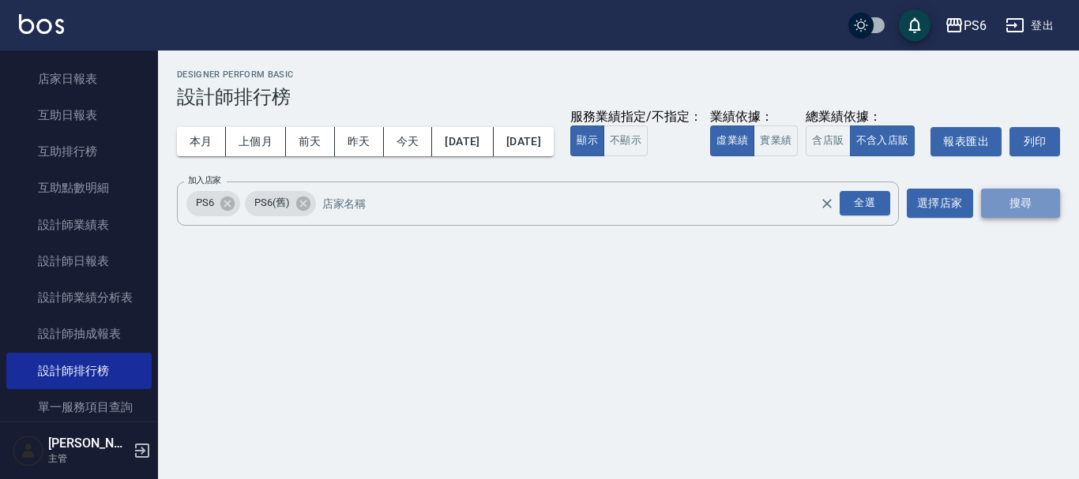
click at [1024, 218] on button "搜尋" at bounding box center [1020, 203] width 79 height 29
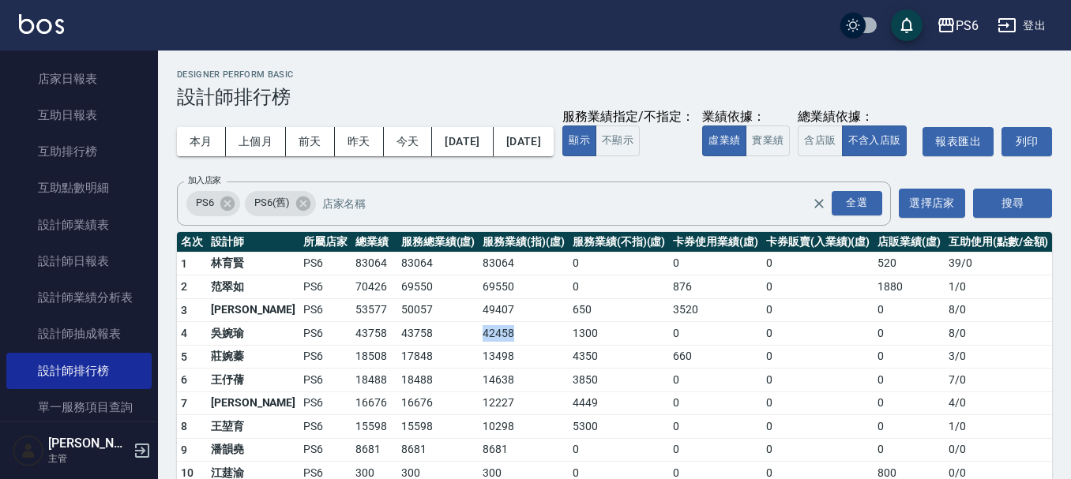
drag, startPoint x: 438, startPoint y: 366, endPoint x: 494, endPoint y: 373, distance: 56.4
click at [494, 346] on tr "4 [PERSON_NAME]PS6 43758 43758 42458 1300 0 0 0 8 / 0" at bounding box center [614, 334] width 875 height 24
click at [505, 346] on td "42458" at bounding box center [523, 334] width 90 height 24
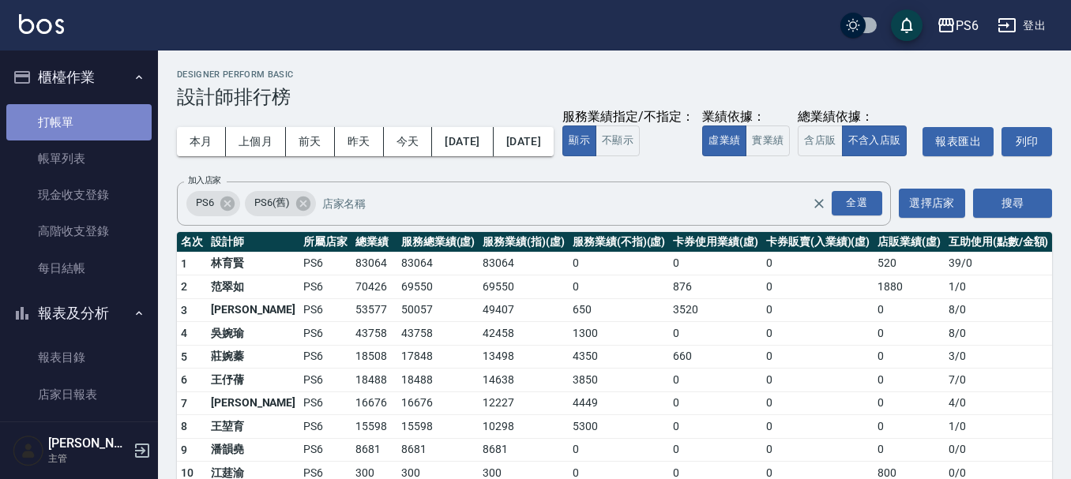
click at [105, 127] on link "打帳單" at bounding box center [78, 122] width 145 height 36
